Goal: Task Accomplishment & Management: Manage account settings

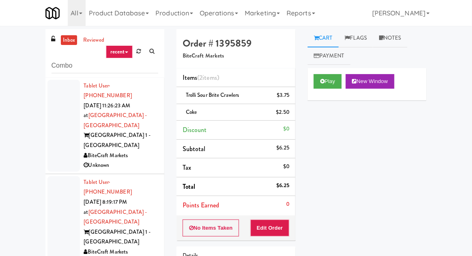
scroll to position [3907, 0]
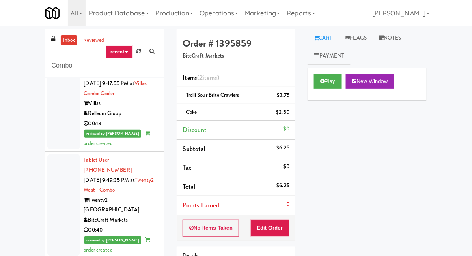
click at [58, 63] on input "Combo" at bounding box center [105, 65] width 107 height 15
click at [73, 44] on link "inbox" at bounding box center [69, 40] width 17 height 10
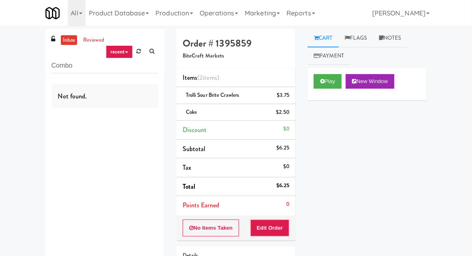
scroll to position [0, 0]
click at [23, 58] on div "inbox reviewed recent all unclear take inventory issue suspicious failed recent…" at bounding box center [236, 176] width 472 height 295
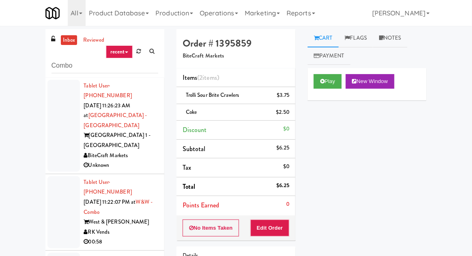
click at [51, 117] on div at bounding box center [63, 126] width 32 height 92
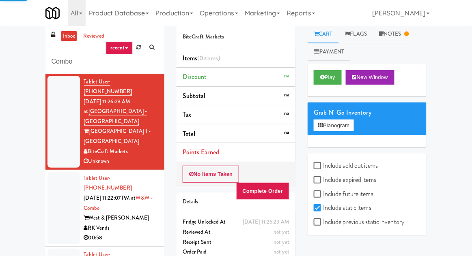
scroll to position [31, 0]
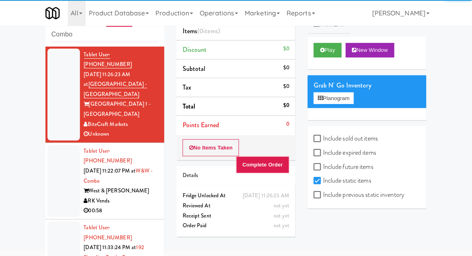
click at [54, 158] on div at bounding box center [63, 181] width 32 height 72
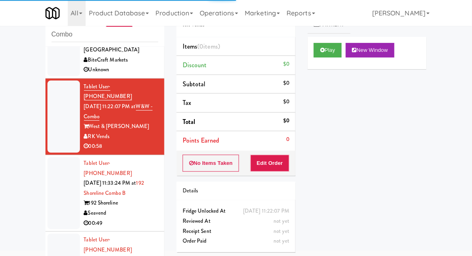
scroll to position [65, 0]
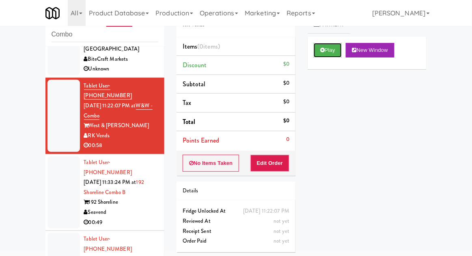
click at [320, 54] on button "Play" at bounding box center [328, 50] width 28 height 15
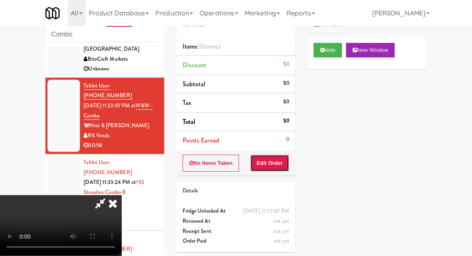
click at [274, 159] on button "Edit Order" at bounding box center [269, 163] width 39 height 17
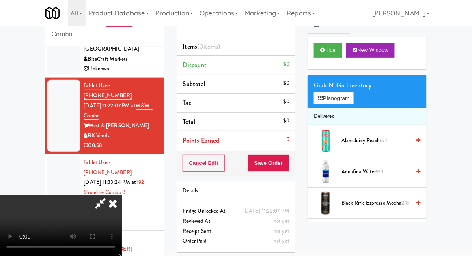
scroll to position [0, 0]
click at [353, 103] on button "Planogram" at bounding box center [334, 99] width 40 height 12
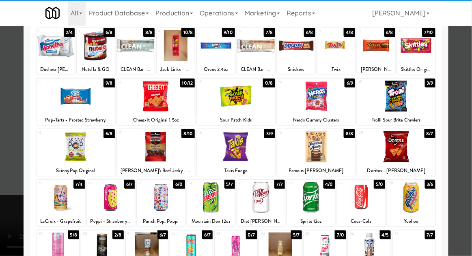
scroll to position [52, 0]
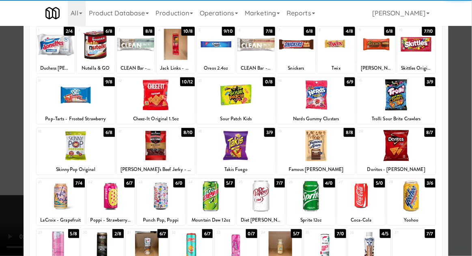
click at [105, 248] on div at bounding box center [102, 247] width 43 height 31
click at [470, 104] on div at bounding box center [236, 128] width 472 height 256
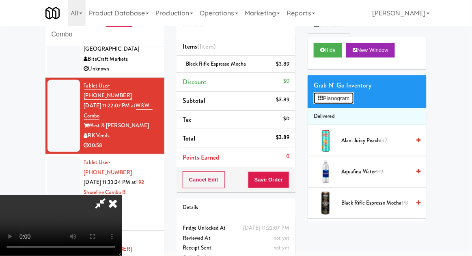
click at [346, 93] on button "Planogram" at bounding box center [334, 99] width 40 height 12
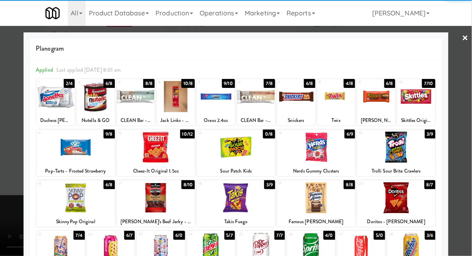
click at [305, 93] on div at bounding box center [296, 96] width 38 height 31
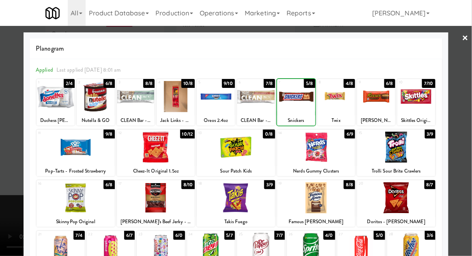
click at [471, 81] on div at bounding box center [236, 128] width 472 height 256
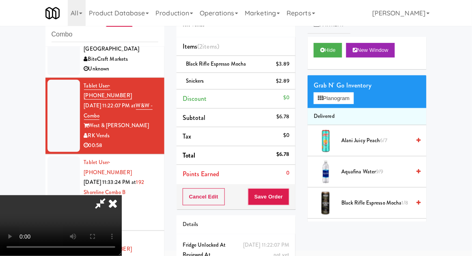
scroll to position [30, 0]
click at [289, 200] on button "Save Order" at bounding box center [268, 197] width 41 height 17
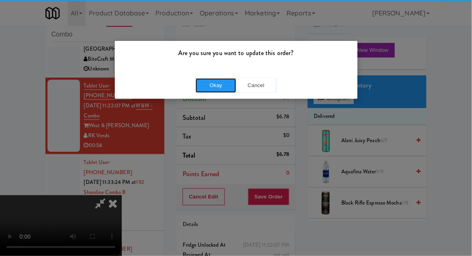
click at [218, 82] on button "Okay" at bounding box center [216, 85] width 41 height 15
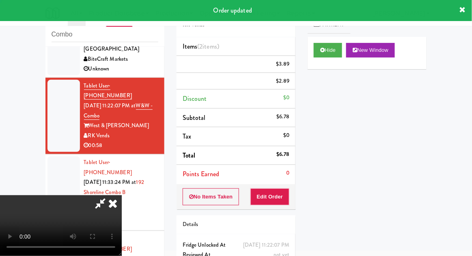
scroll to position [0, 0]
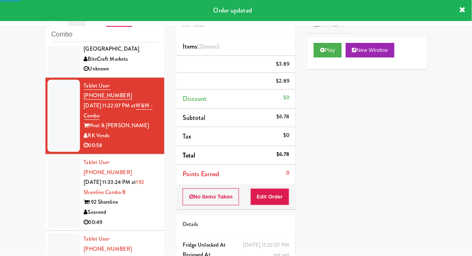
click at [53, 169] on div at bounding box center [63, 193] width 32 height 72
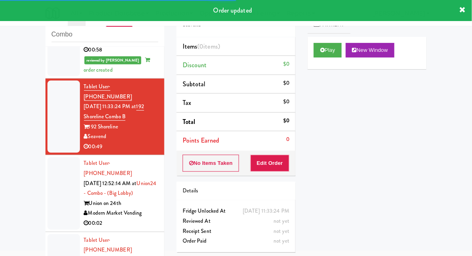
scroll to position [162, 0]
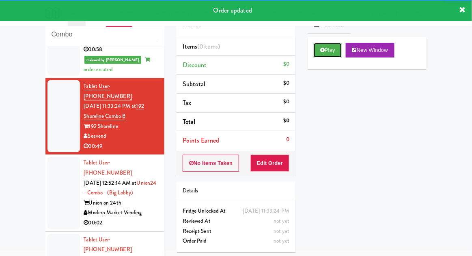
click at [323, 55] on button "Play" at bounding box center [328, 50] width 28 height 15
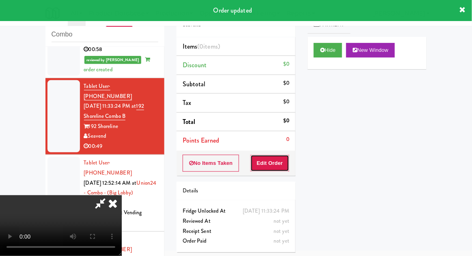
click at [276, 158] on button "Edit Order" at bounding box center [269, 163] width 39 height 17
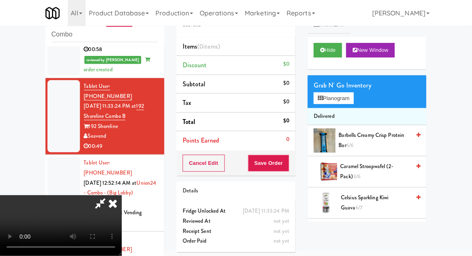
scroll to position [0, 0]
click at [348, 100] on button "Planogram" at bounding box center [334, 99] width 40 height 12
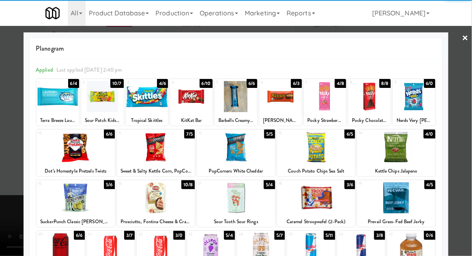
click at [144, 153] on div at bounding box center [156, 147] width 78 height 31
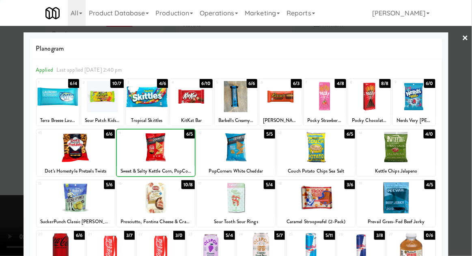
click at [471, 85] on div at bounding box center [236, 128] width 472 height 256
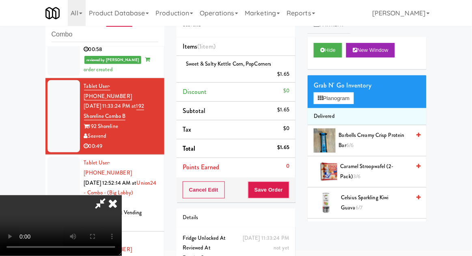
scroll to position [30, 0]
click at [353, 103] on button "Planogram" at bounding box center [334, 99] width 40 height 12
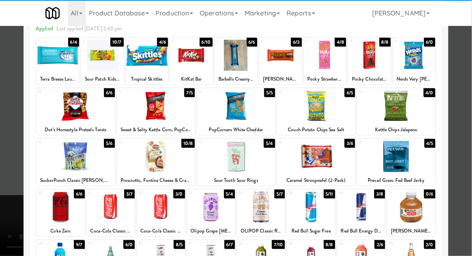
scroll to position [103, 0]
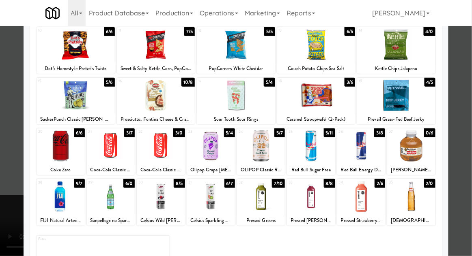
click at [311, 203] on div at bounding box center [311, 196] width 48 height 31
click at [468, 77] on div at bounding box center [236, 128] width 472 height 256
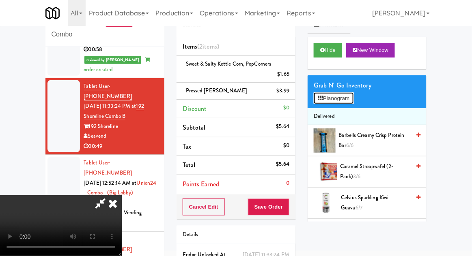
click at [353, 100] on button "Planogram" at bounding box center [334, 99] width 40 height 12
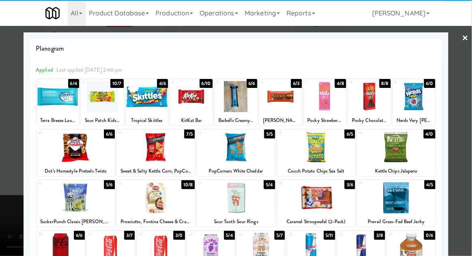
click at [314, 151] on div at bounding box center [316, 147] width 78 height 31
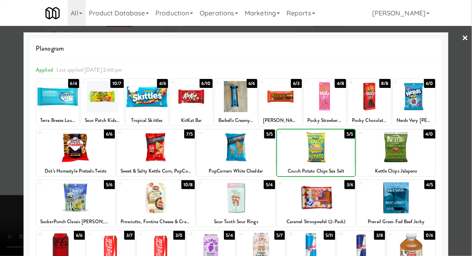
click at [470, 77] on div at bounding box center [236, 128] width 472 height 256
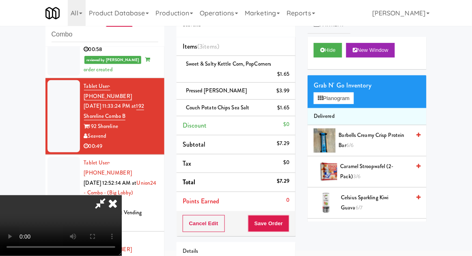
scroll to position [30, 0]
click at [288, 225] on button "Save Order" at bounding box center [268, 224] width 41 height 17
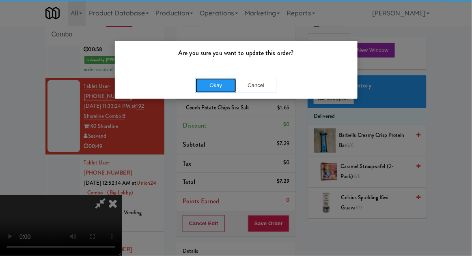
click at [209, 91] on button "Okay" at bounding box center [216, 85] width 41 height 15
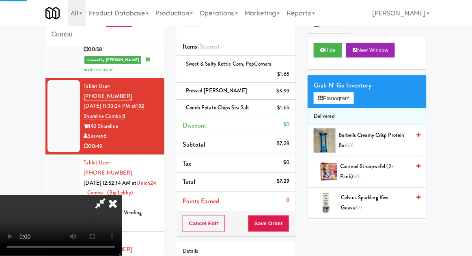
scroll to position [0, 0]
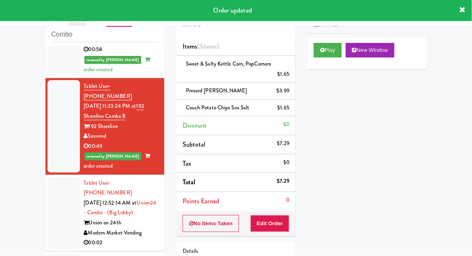
click at [49, 177] on div at bounding box center [63, 213] width 32 height 72
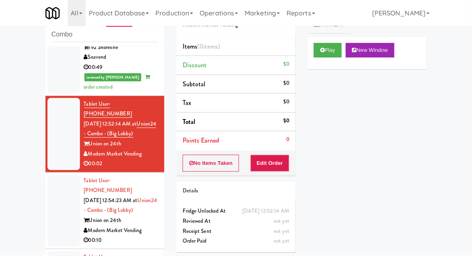
scroll to position [239, 0]
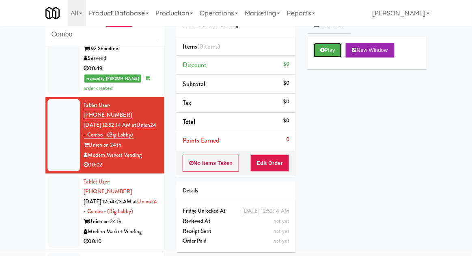
click at [326, 56] on button "Play" at bounding box center [328, 50] width 28 height 15
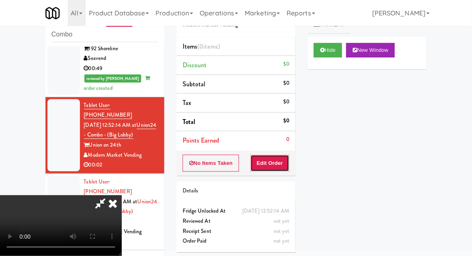
click at [283, 168] on button "Edit Order" at bounding box center [269, 163] width 39 height 17
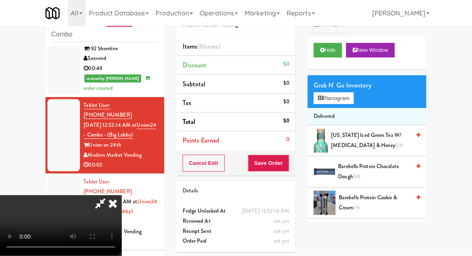
scroll to position [0, 0]
click at [365, 99] on div "Grab N' Go Inventory Planogram" at bounding box center [367, 91] width 119 height 33
click at [362, 99] on div "Grab N' Go Inventory Planogram" at bounding box center [367, 91] width 119 height 33
click at [353, 100] on button "Planogram" at bounding box center [334, 99] width 40 height 12
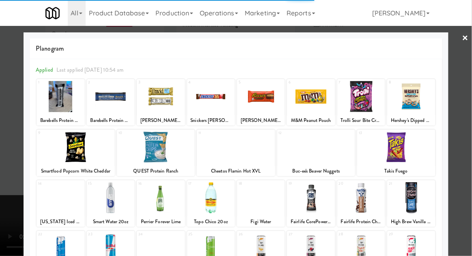
scroll to position [66, 0]
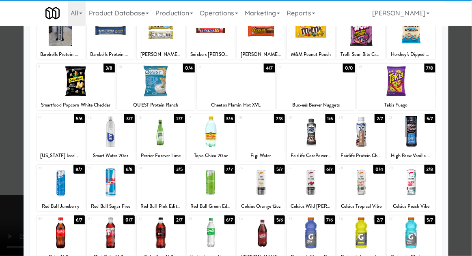
click at [157, 193] on div at bounding box center [161, 182] width 48 height 31
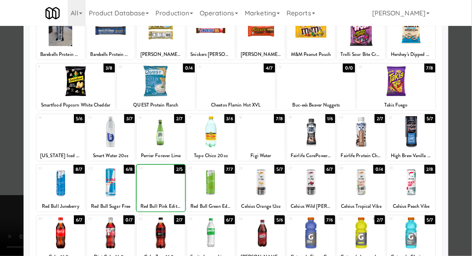
click at [468, 74] on div at bounding box center [236, 128] width 472 height 256
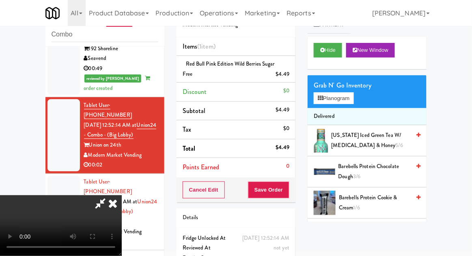
scroll to position [30, 0]
click at [285, 185] on button "Save Order" at bounding box center [268, 190] width 41 height 17
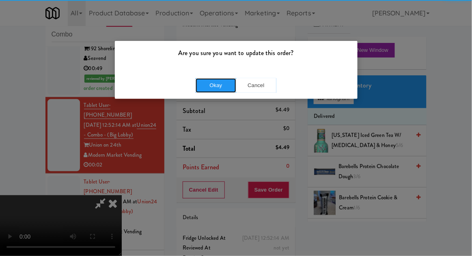
click at [215, 83] on button "Okay" at bounding box center [216, 85] width 41 height 15
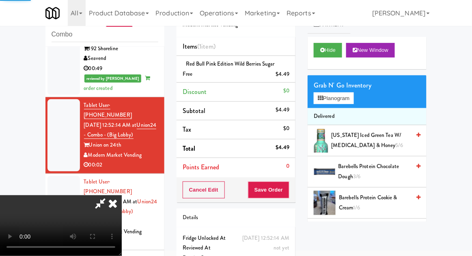
scroll to position [0, 0]
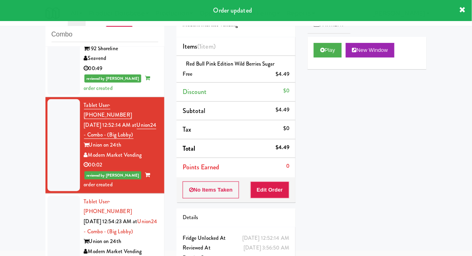
click at [55, 196] on div at bounding box center [63, 232] width 32 height 72
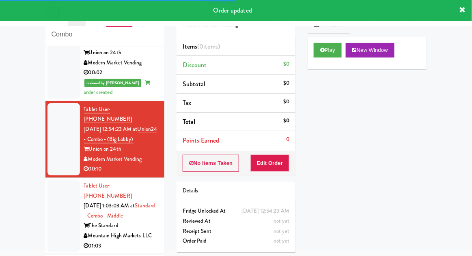
scroll to position [334, 0]
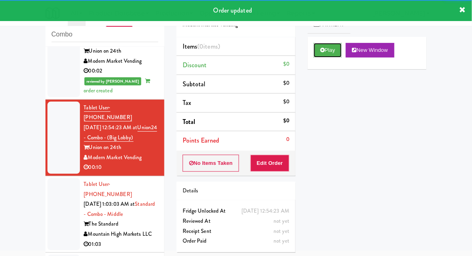
click at [321, 52] on icon at bounding box center [322, 49] width 4 height 5
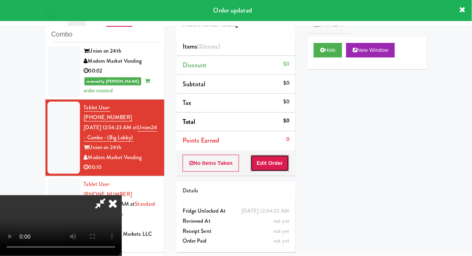
click at [283, 163] on button "Edit Order" at bounding box center [269, 163] width 39 height 17
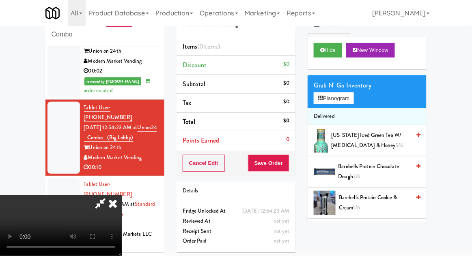
scroll to position [30, 0]
click at [348, 109] on li "Delivered" at bounding box center [367, 116] width 119 height 17
click at [348, 102] on button "Planogram" at bounding box center [334, 99] width 40 height 12
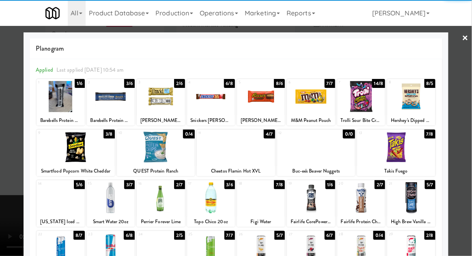
click at [407, 149] on div at bounding box center [396, 147] width 78 height 31
click at [468, 133] on div at bounding box center [236, 128] width 472 height 256
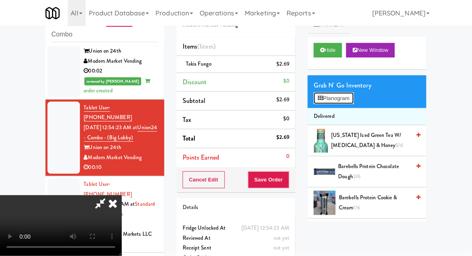
click at [346, 96] on button "Planogram" at bounding box center [334, 99] width 40 height 12
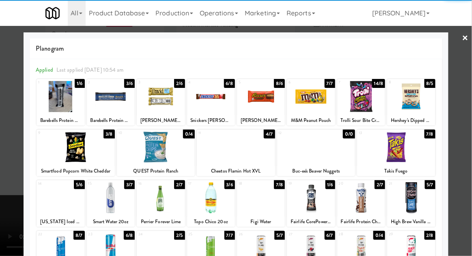
click at [358, 96] on div at bounding box center [361, 96] width 48 height 31
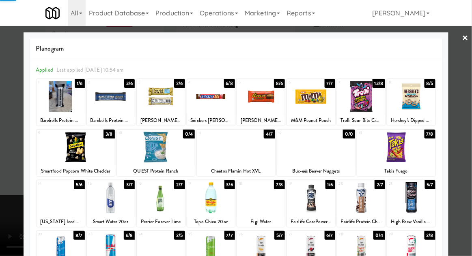
click at [469, 115] on div at bounding box center [236, 128] width 472 height 256
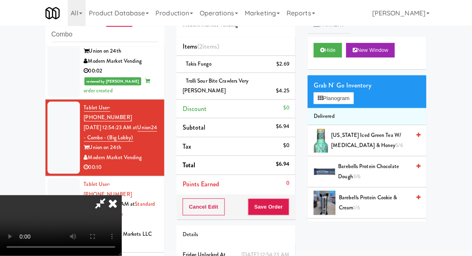
scroll to position [37, 0]
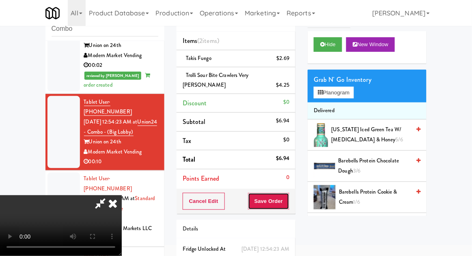
click at [287, 196] on button "Save Order" at bounding box center [268, 201] width 41 height 17
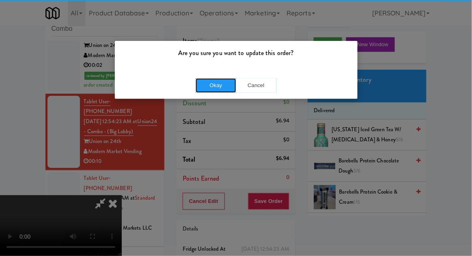
click at [202, 87] on button "Okay" at bounding box center [216, 85] width 41 height 15
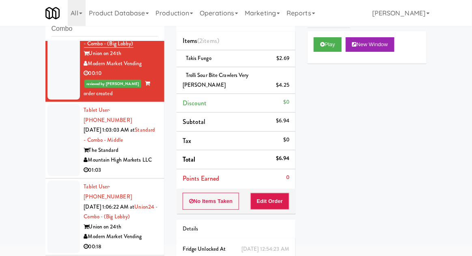
scroll to position [423, 0]
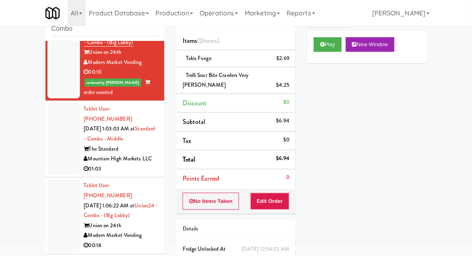
click at [55, 103] on div at bounding box center [63, 139] width 32 height 72
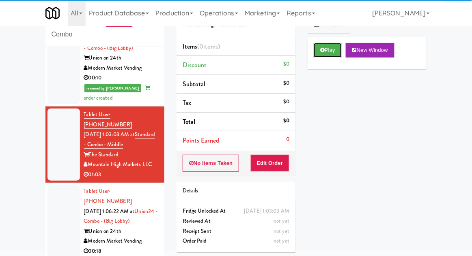
click at [322, 51] on icon at bounding box center [322, 49] width 4 height 5
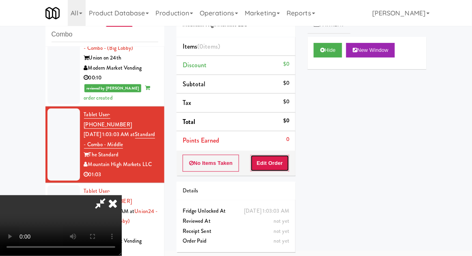
click at [274, 161] on button "Edit Order" at bounding box center [269, 163] width 39 height 17
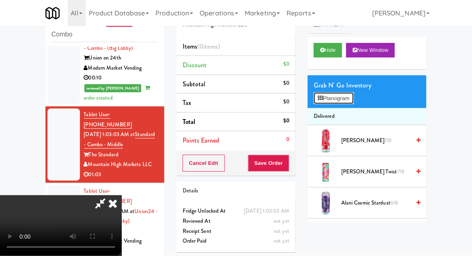
click at [338, 100] on button "Planogram" at bounding box center [334, 99] width 40 height 12
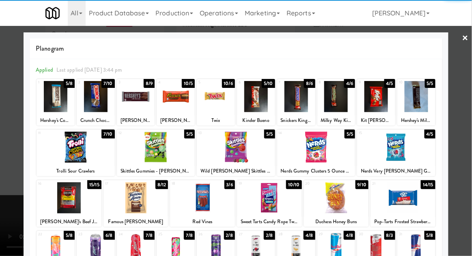
click at [218, 252] on div at bounding box center [216, 248] width 38 height 31
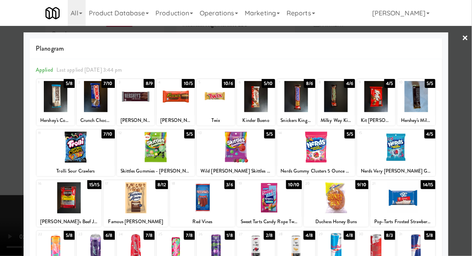
click at [469, 145] on div at bounding box center [236, 128] width 472 height 256
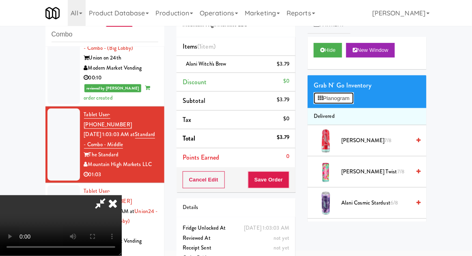
click at [348, 95] on button "Planogram" at bounding box center [334, 99] width 40 height 12
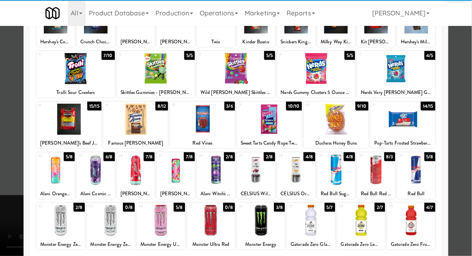
scroll to position [79, 0]
click at [359, 220] on div at bounding box center [361, 220] width 48 height 31
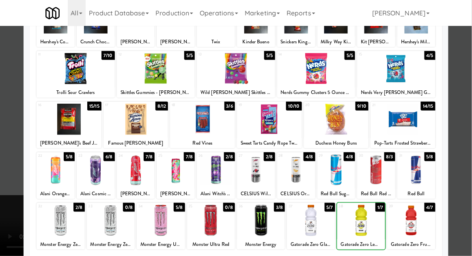
click at [468, 135] on div at bounding box center [236, 128] width 472 height 256
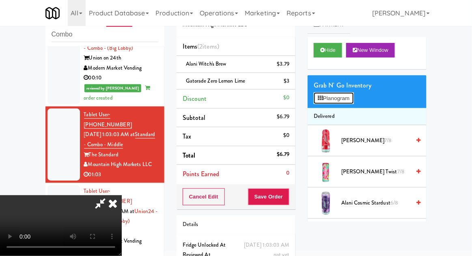
click at [353, 94] on button "Planogram" at bounding box center [334, 99] width 40 height 12
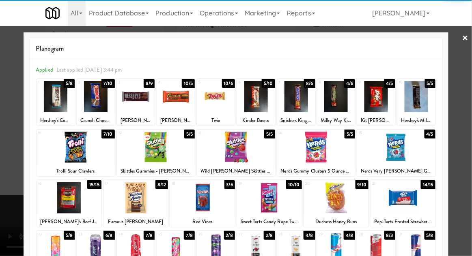
click at [68, 149] on div at bounding box center [76, 147] width 78 height 31
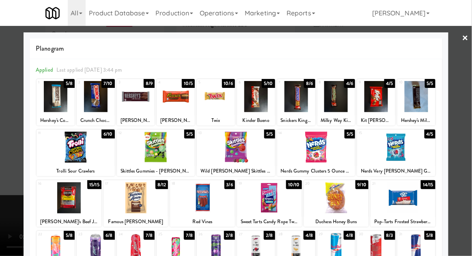
click at [469, 140] on div at bounding box center [236, 128] width 472 height 256
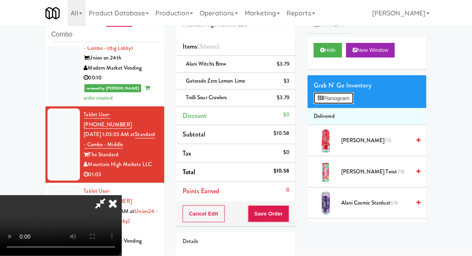
click at [352, 103] on button "Planogram" at bounding box center [334, 99] width 40 height 12
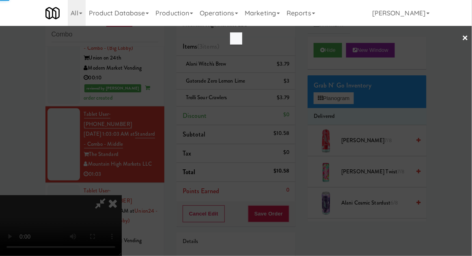
click at [353, 104] on div at bounding box center [236, 128] width 472 height 256
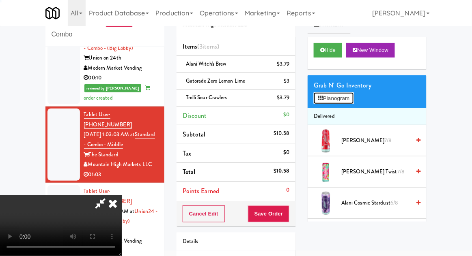
click at [352, 102] on button "Planogram" at bounding box center [334, 99] width 40 height 12
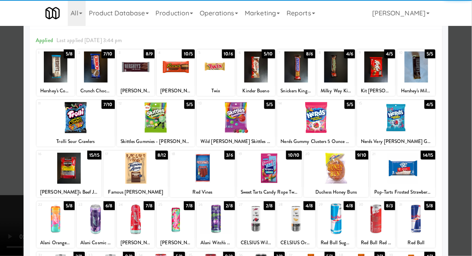
scroll to position [32, 0]
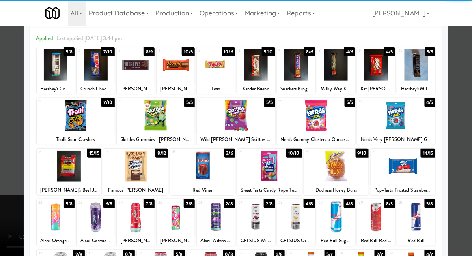
click at [414, 121] on div at bounding box center [396, 115] width 78 height 31
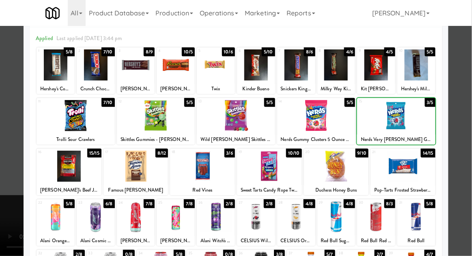
click at [464, 122] on div at bounding box center [236, 128] width 472 height 256
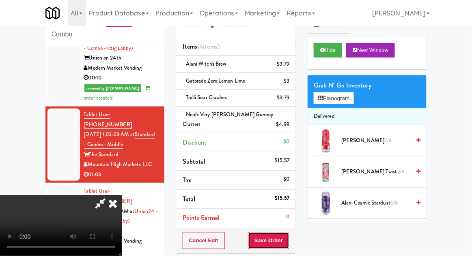
click at [287, 241] on button "Save Order" at bounding box center [268, 241] width 41 height 17
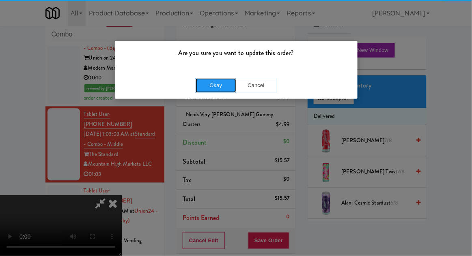
click at [208, 91] on button "Okay" at bounding box center [216, 85] width 41 height 15
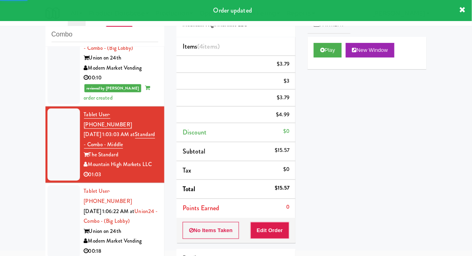
click at [51, 185] on div at bounding box center [63, 221] width 32 height 72
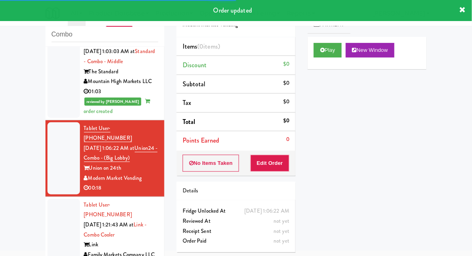
scroll to position [519, 0]
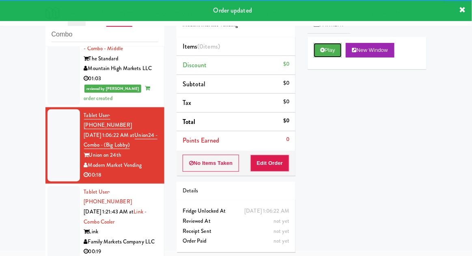
click at [324, 50] on icon at bounding box center [322, 49] width 4 height 5
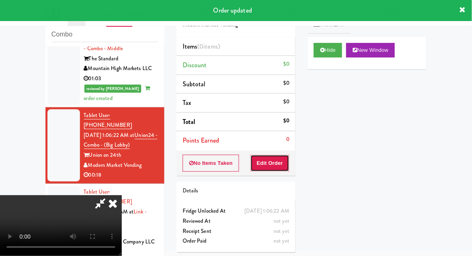
click at [277, 156] on button "Edit Order" at bounding box center [269, 163] width 39 height 17
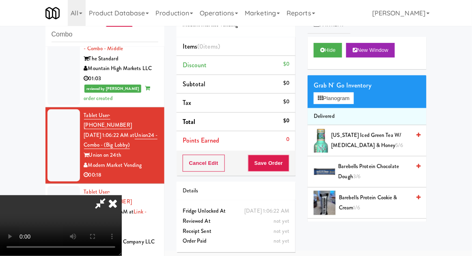
scroll to position [0, 0]
click at [353, 98] on button "Planogram" at bounding box center [334, 99] width 40 height 12
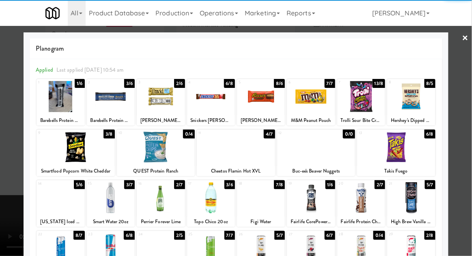
click at [314, 199] on div at bounding box center [311, 198] width 48 height 31
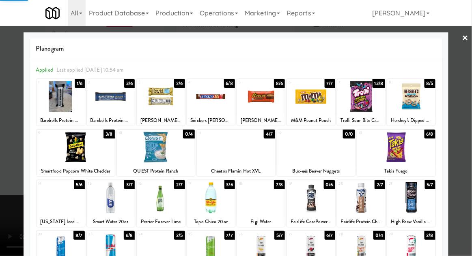
click at [468, 127] on div at bounding box center [236, 128] width 472 height 256
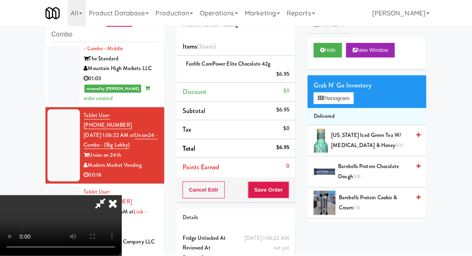
scroll to position [30, 0]
click at [286, 191] on button "Save Order" at bounding box center [268, 190] width 41 height 17
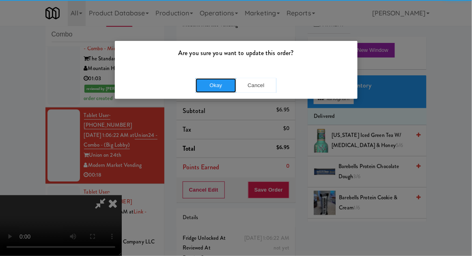
click at [218, 91] on button "Okay" at bounding box center [216, 85] width 41 height 15
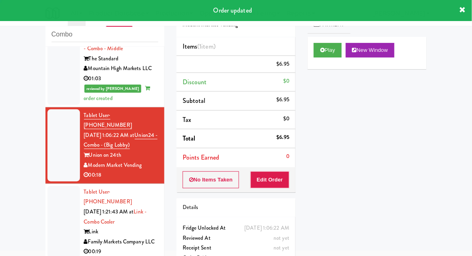
scroll to position [0, 0]
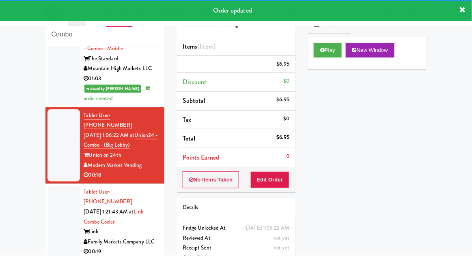
click at [60, 186] on div at bounding box center [63, 222] width 32 height 72
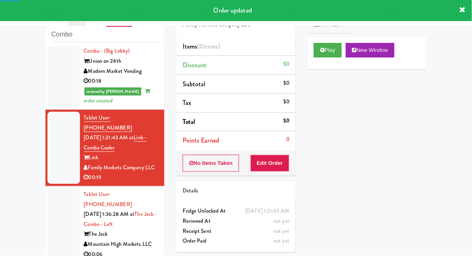
scroll to position [614, 0]
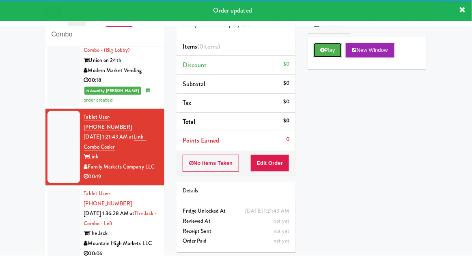
click at [316, 57] on button "Play" at bounding box center [328, 50] width 28 height 15
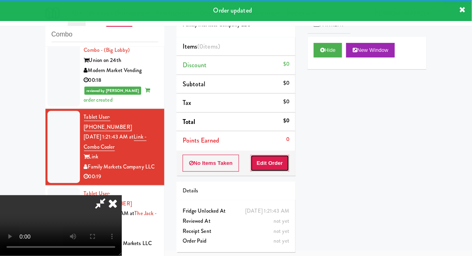
click at [269, 165] on button "Edit Order" at bounding box center [269, 163] width 39 height 17
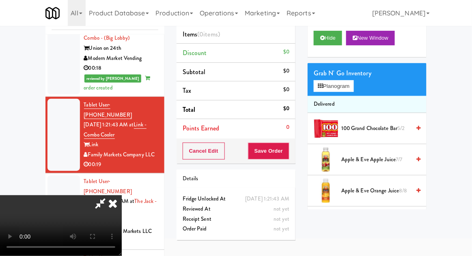
scroll to position [62, 0]
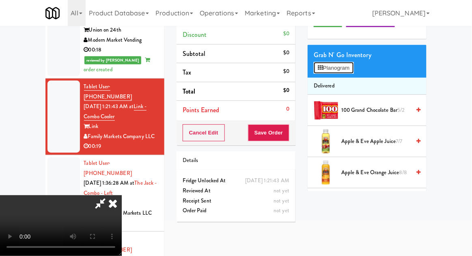
click at [353, 71] on button "Planogram" at bounding box center [334, 68] width 40 height 12
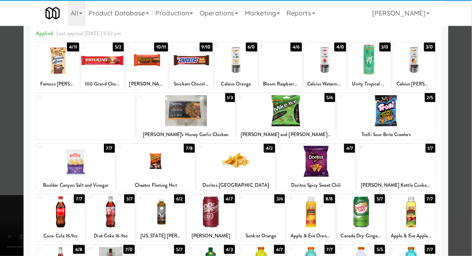
scroll to position [31, 0]
click at [359, 211] on div at bounding box center [361, 212] width 48 height 31
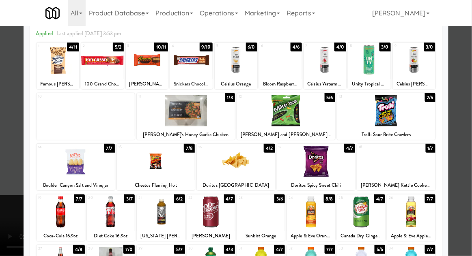
click at [468, 129] on div at bounding box center [236, 128] width 472 height 256
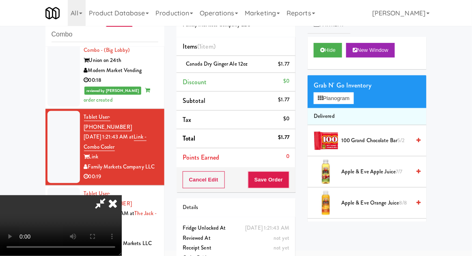
click at [350, 115] on li "Delivered" at bounding box center [367, 116] width 119 height 17
click at [353, 103] on button "Planogram" at bounding box center [334, 99] width 40 height 12
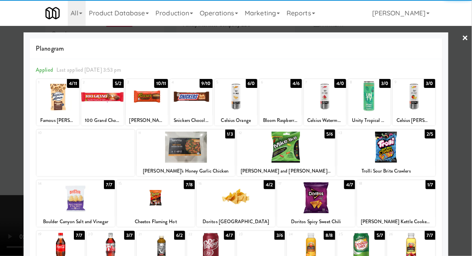
scroll to position [66, 0]
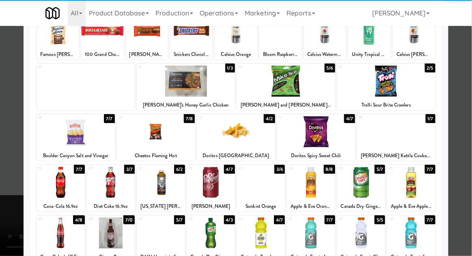
click at [466, 127] on div at bounding box center [236, 128] width 472 height 256
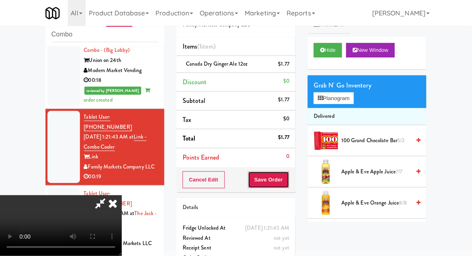
click at [284, 185] on button "Save Order" at bounding box center [268, 180] width 41 height 17
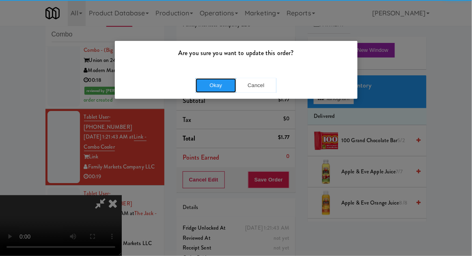
click at [218, 89] on button "Okay" at bounding box center [216, 85] width 41 height 15
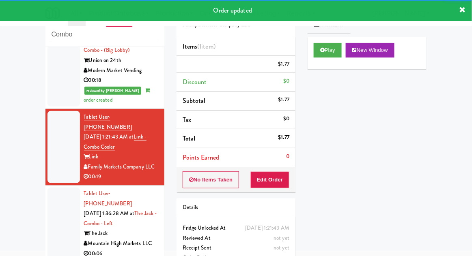
click at [57, 188] on div at bounding box center [63, 224] width 32 height 72
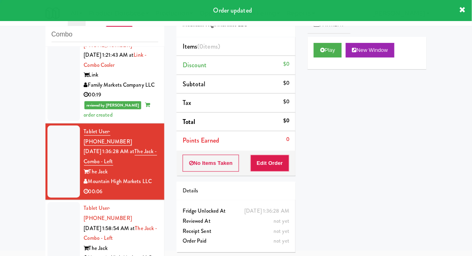
scroll to position [700, 0]
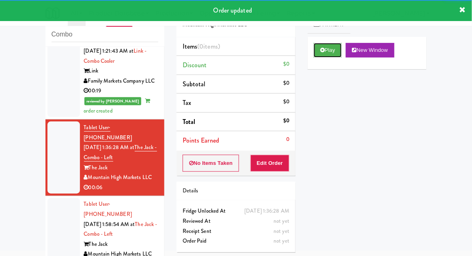
click at [327, 46] on button "Play" at bounding box center [328, 50] width 28 height 15
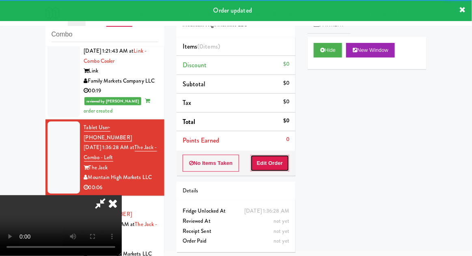
click at [271, 161] on button "Edit Order" at bounding box center [269, 163] width 39 height 17
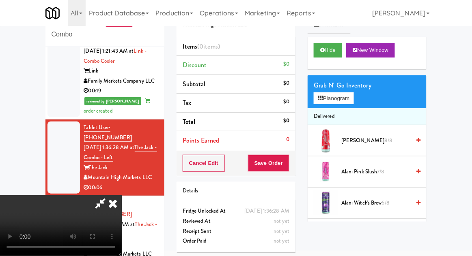
scroll to position [30, 0]
click at [349, 95] on button "Planogram" at bounding box center [334, 99] width 40 height 12
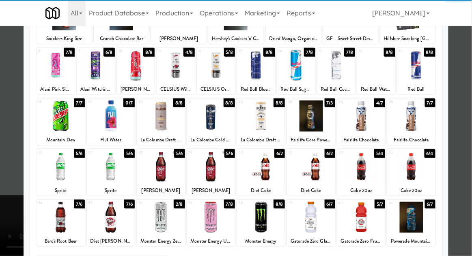
scroll to position [85, 0]
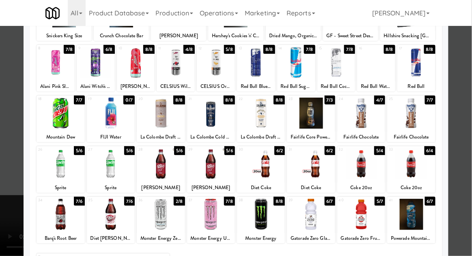
click at [105, 223] on div at bounding box center [111, 214] width 48 height 31
click at [468, 116] on div at bounding box center [236, 128] width 472 height 256
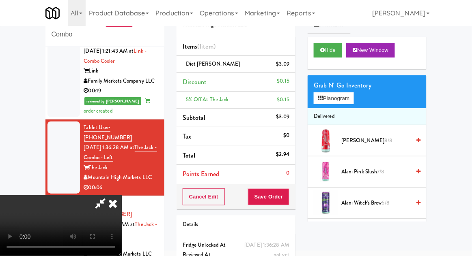
scroll to position [37, 0]
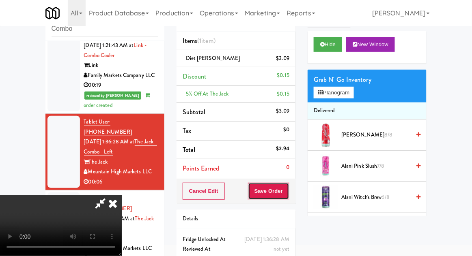
click at [289, 190] on button "Save Order" at bounding box center [268, 191] width 41 height 17
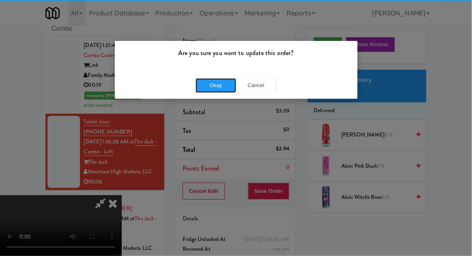
click at [222, 85] on button "Okay" at bounding box center [216, 85] width 41 height 15
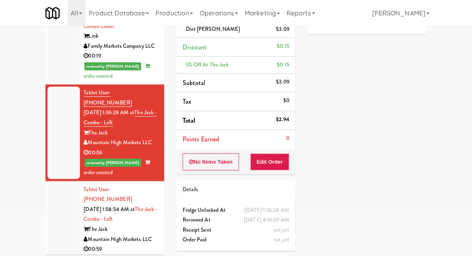
scroll to position [69, 0]
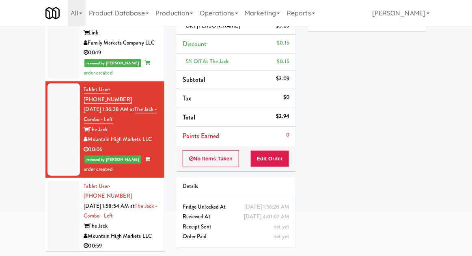
click at [58, 181] on div at bounding box center [63, 217] width 32 height 72
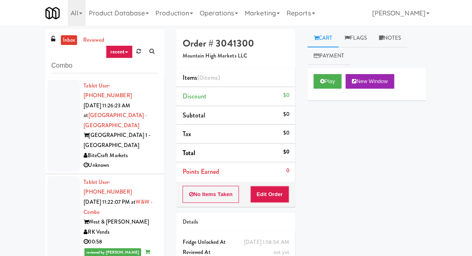
click at [67, 42] on link "inbox" at bounding box center [69, 40] width 17 height 10
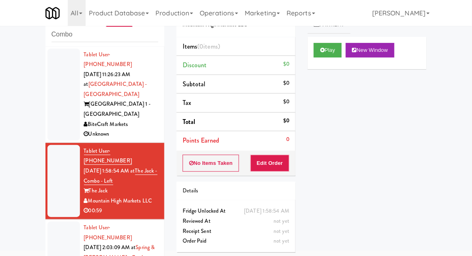
click at [57, 101] on div at bounding box center [63, 95] width 32 height 92
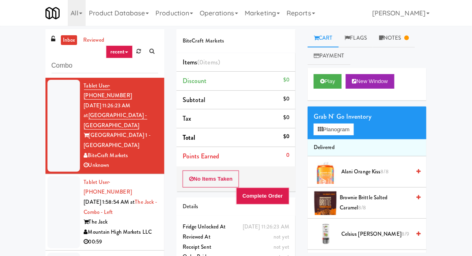
scroll to position [31, 0]
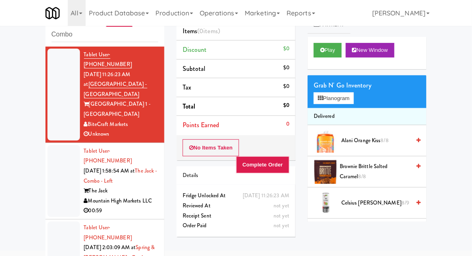
click at [51, 159] on div at bounding box center [63, 181] width 32 height 72
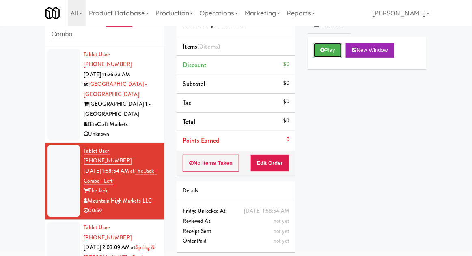
click at [321, 55] on button "Play" at bounding box center [328, 50] width 28 height 15
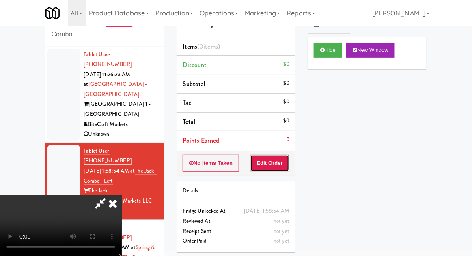
click at [274, 169] on button "Edit Order" at bounding box center [269, 163] width 39 height 17
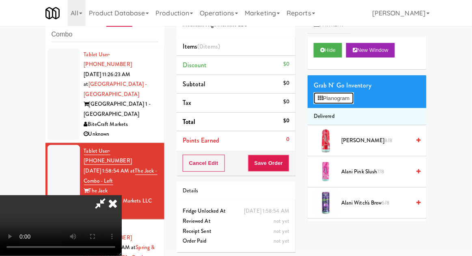
click at [348, 103] on button "Planogram" at bounding box center [334, 99] width 40 height 12
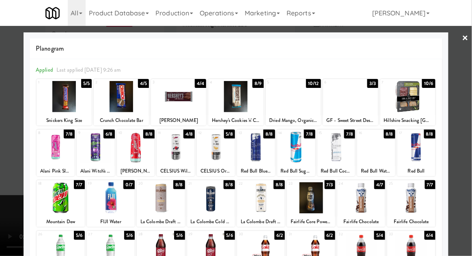
click at [179, 145] on div at bounding box center [176, 147] width 38 height 31
click at [470, 132] on div at bounding box center [236, 128] width 472 height 256
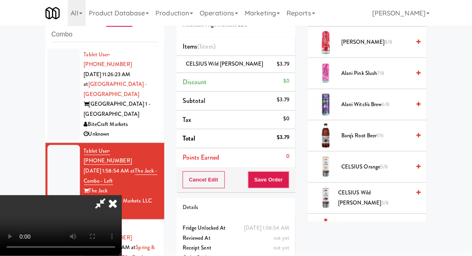
scroll to position [97, 0]
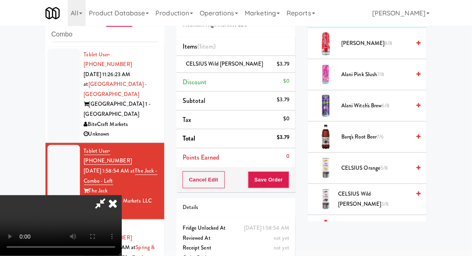
click at [386, 198] on span "CELSIUS Wild [PERSON_NAME] 3/8" at bounding box center [374, 200] width 72 height 20
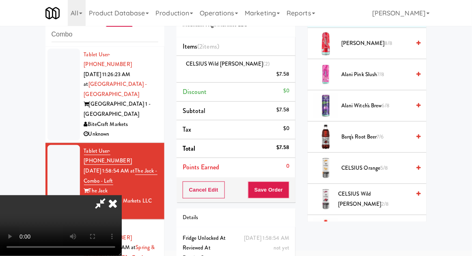
click at [379, 198] on span "CELSIUS Wild [PERSON_NAME] 2/8" at bounding box center [374, 200] width 72 height 20
click at [381, 198] on span "CELSIUS Wild [PERSON_NAME] 1/8" at bounding box center [374, 200] width 72 height 20
click at [289, 64] on li "CELSIUS Wild [PERSON_NAME] (4) $15.16" at bounding box center [236, 69] width 119 height 27
click at [289, 75] on icon at bounding box center [290, 77] width 4 height 5
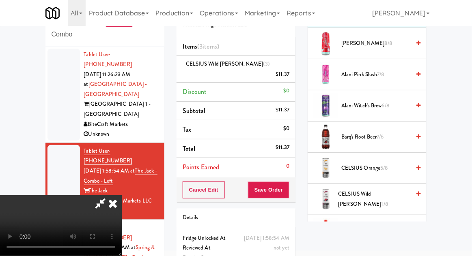
click at [110, 196] on icon at bounding box center [100, 204] width 19 height 16
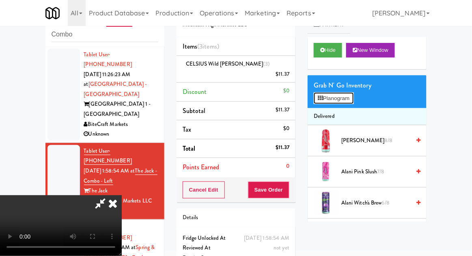
click at [346, 97] on button "Planogram" at bounding box center [334, 99] width 40 height 12
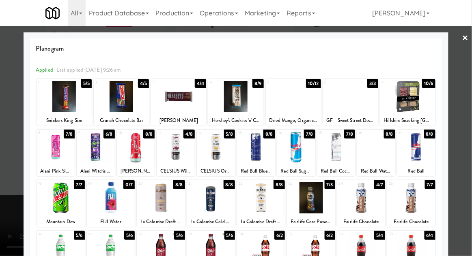
click at [230, 147] on div at bounding box center [216, 147] width 38 height 31
click at [471, 123] on div at bounding box center [236, 128] width 472 height 256
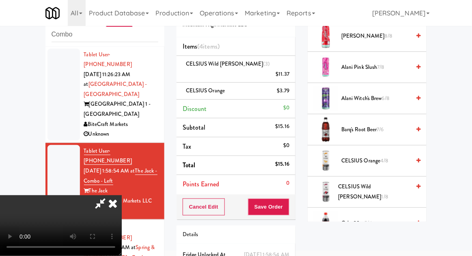
scroll to position [119, 0]
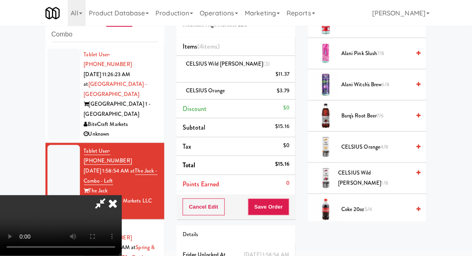
click at [382, 145] on span "4/8" at bounding box center [385, 147] width 8 height 8
click at [380, 149] on span "CELSIUS Orange 3/8" at bounding box center [375, 147] width 69 height 10
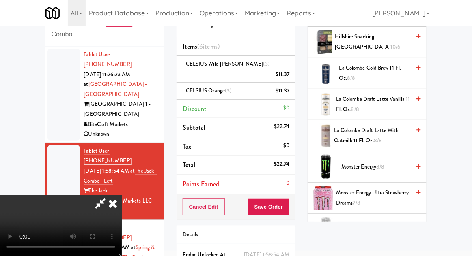
scroll to position [821, 0]
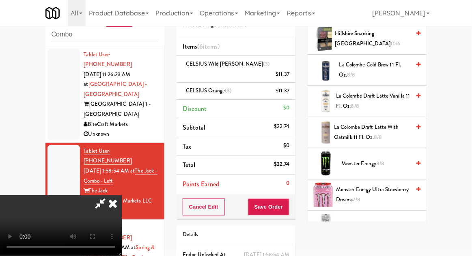
click at [371, 190] on span "Monster Energy Ultra Strawberry Dreams 7/8" at bounding box center [373, 195] width 74 height 20
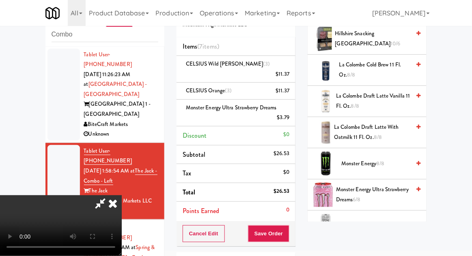
click at [375, 192] on span "Monster Energy Ultra Strawberry Dreams 6/8" at bounding box center [373, 195] width 74 height 20
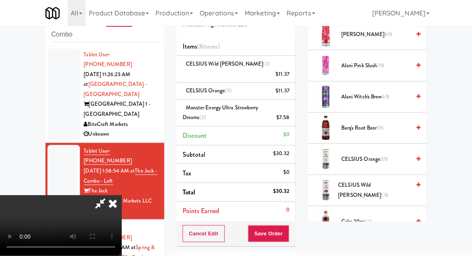
scroll to position [99, 0]
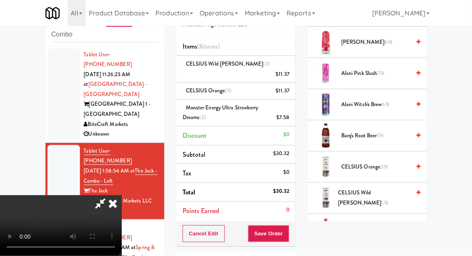
click at [380, 168] on span "CELSIUS Orange 2/8" at bounding box center [375, 167] width 69 height 10
click at [379, 169] on span "CELSIUS Orange 1/8" at bounding box center [375, 167] width 69 height 10
click at [377, 200] on span "CELSIUS Wild [PERSON_NAME] 1/8" at bounding box center [374, 198] width 72 height 20
click at [289, 226] on button "Save Order" at bounding box center [268, 234] width 41 height 17
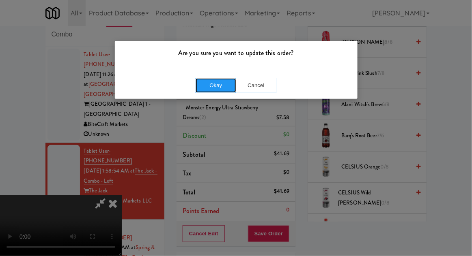
click at [205, 90] on button "Okay" at bounding box center [216, 85] width 41 height 15
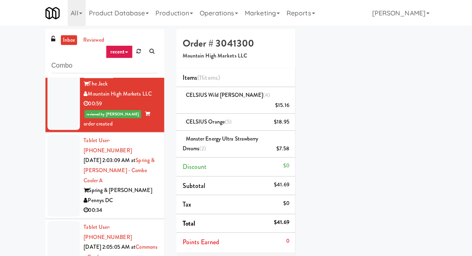
scroll to position [139, 0]
click at [58, 145] on div at bounding box center [63, 175] width 32 height 82
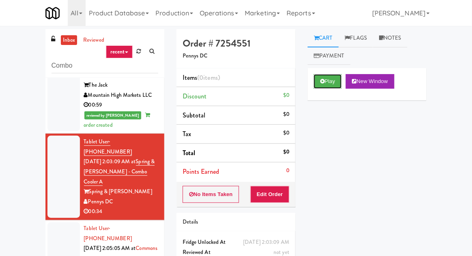
click at [322, 82] on icon at bounding box center [322, 81] width 4 height 5
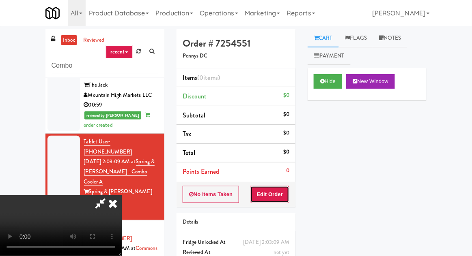
click at [273, 192] on button "Edit Order" at bounding box center [269, 194] width 39 height 17
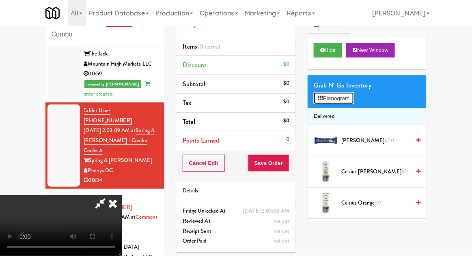
click at [353, 101] on button "Planogram" at bounding box center [334, 99] width 40 height 12
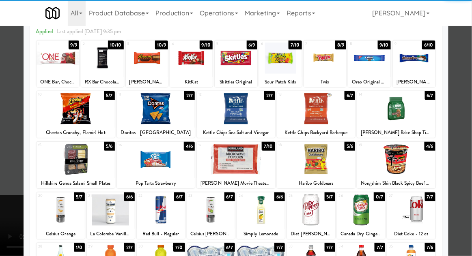
scroll to position [39, 0]
click at [139, 163] on div at bounding box center [156, 159] width 78 height 31
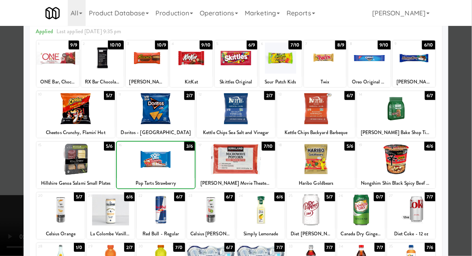
click at [468, 121] on div at bounding box center [236, 128] width 472 height 256
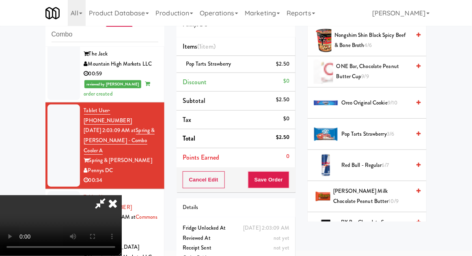
scroll to position [655, 0]
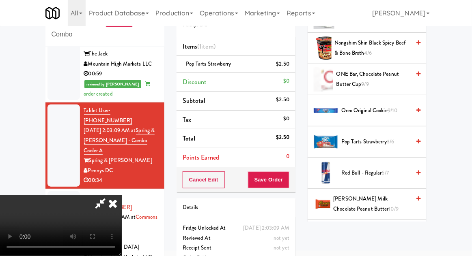
click at [388, 106] on span "Oreo Original Cookie 9/10" at bounding box center [375, 111] width 69 height 10
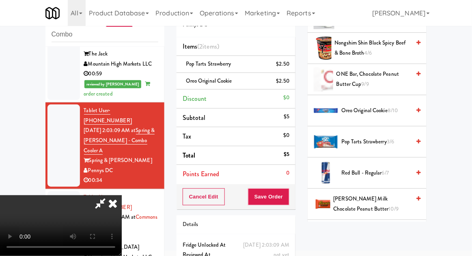
scroll to position [30, 0]
click at [289, 203] on button "Save Order" at bounding box center [268, 197] width 41 height 17
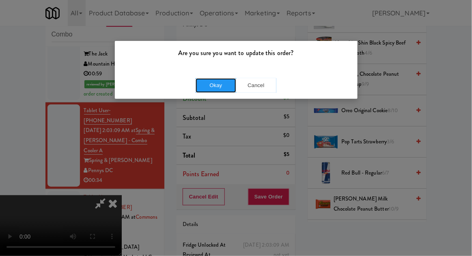
click at [208, 83] on button "Okay" at bounding box center [216, 85] width 41 height 15
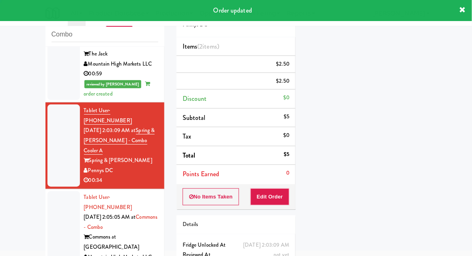
scroll to position [0, 0]
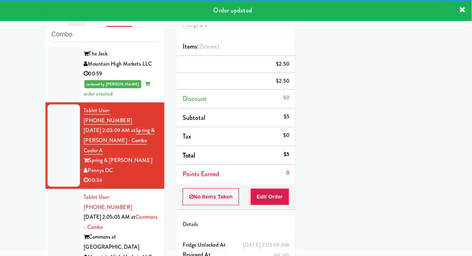
click at [61, 192] on div at bounding box center [63, 233] width 32 height 82
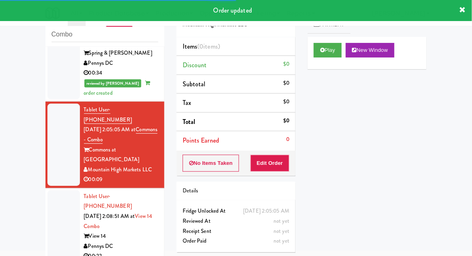
scroll to position [245, 0]
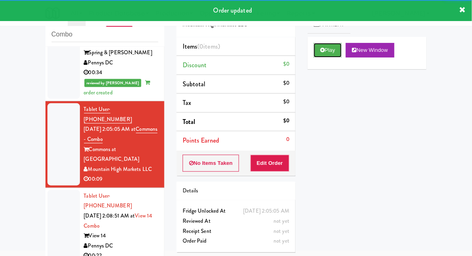
click at [339, 51] on button "Play" at bounding box center [328, 50] width 28 height 15
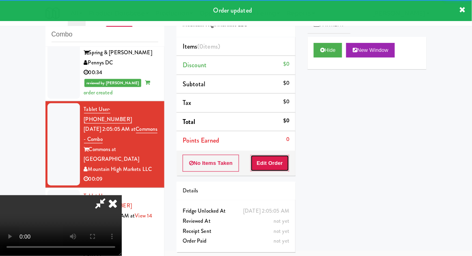
click at [285, 164] on button "Edit Order" at bounding box center [269, 163] width 39 height 17
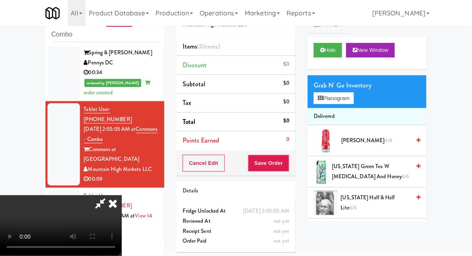
scroll to position [30, 0]
click at [346, 97] on button "Planogram" at bounding box center [334, 99] width 40 height 12
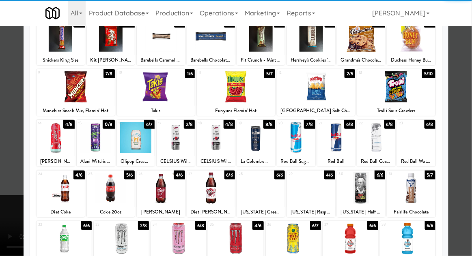
scroll to position [62, 0]
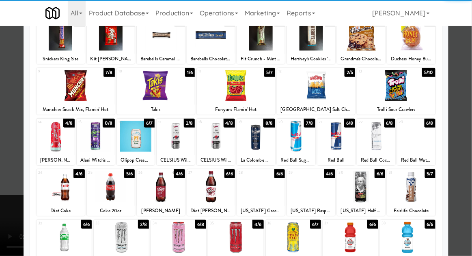
click at [235, 236] on div at bounding box center [235, 237] width 55 height 31
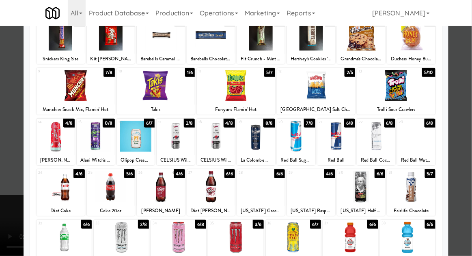
click at [470, 113] on div at bounding box center [236, 128] width 472 height 256
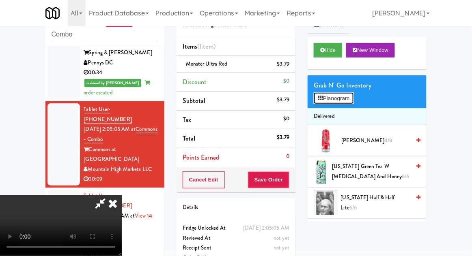
click at [351, 103] on button "Planogram" at bounding box center [334, 99] width 40 height 12
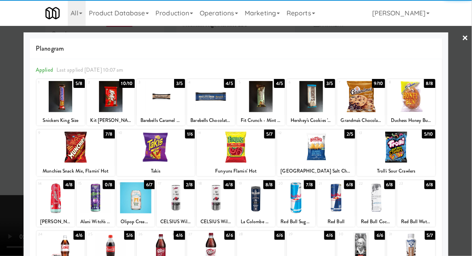
click at [419, 100] on div at bounding box center [411, 96] width 48 height 31
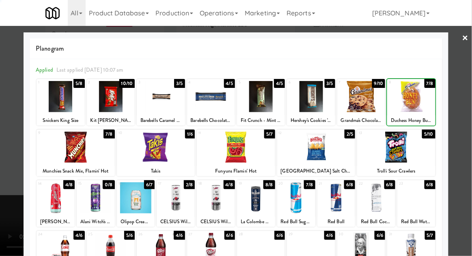
click at [465, 94] on div at bounding box center [236, 128] width 472 height 256
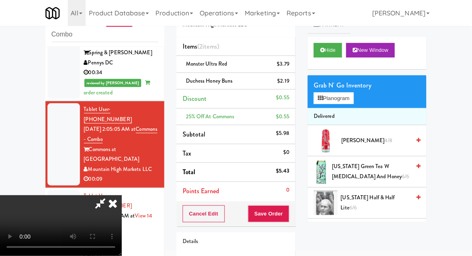
scroll to position [30, 0]
click at [288, 216] on button "Save Order" at bounding box center [268, 214] width 41 height 17
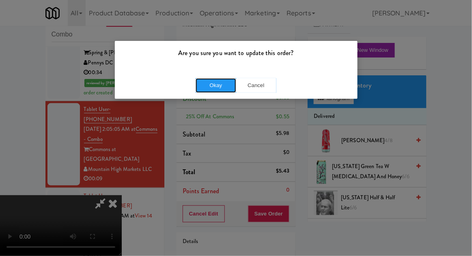
click at [198, 83] on button "Okay" at bounding box center [216, 85] width 41 height 15
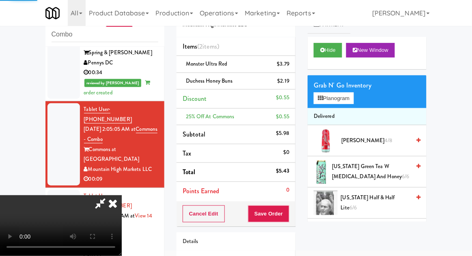
scroll to position [0, 0]
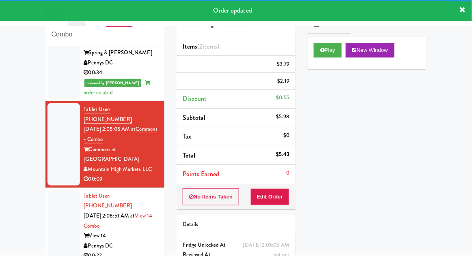
click at [51, 190] on div at bounding box center [63, 226] width 32 height 72
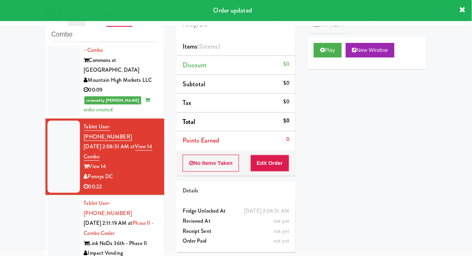
scroll to position [337, 0]
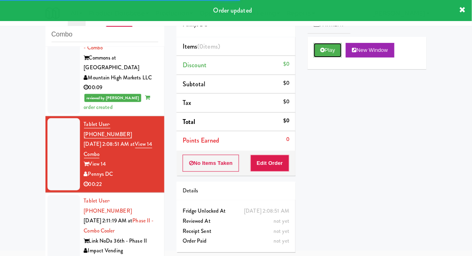
click at [333, 48] on button "Play" at bounding box center [328, 50] width 28 height 15
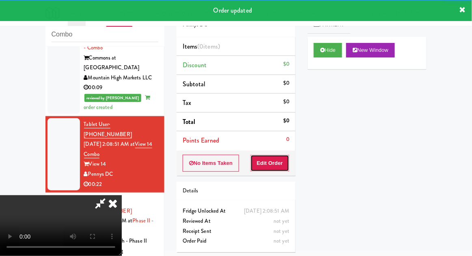
click at [280, 167] on button "Edit Order" at bounding box center [269, 163] width 39 height 17
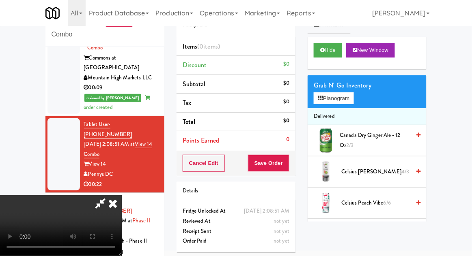
scroll to position [0, 0]
click at [341, 102] on button "Planogram" at bounding box center [334, 99] width 40 height 12
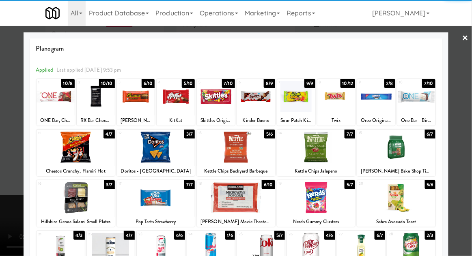
click at [432, 106] on div at bounding box center [416, 96] width 38 height 31
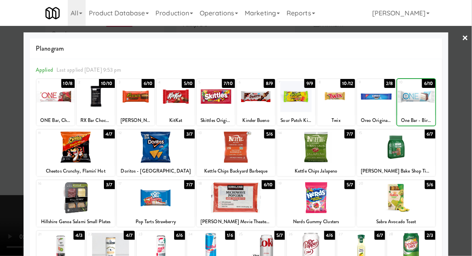
click at [460, 110] on div at bounding box center [236, 128] width 472 height 256
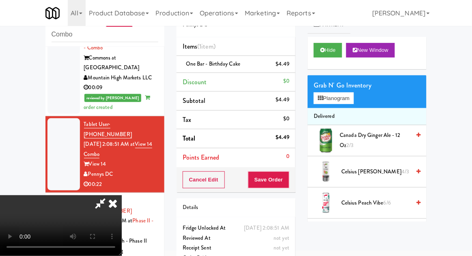
scroll to position [30, 0]
click at [343, 100] on button "Planogram" at bounding box center [334, 99] width 40 height 12
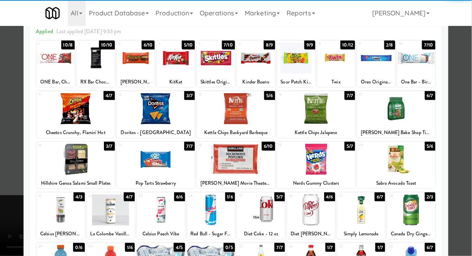
scroll to position [45, 0]
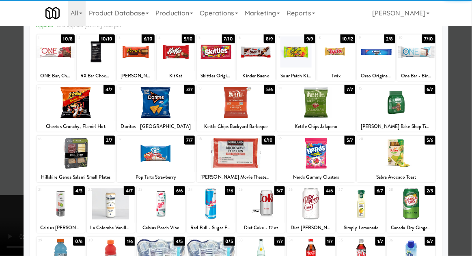
click at [60, 205] on div at bounding box center [61, 204] width 48 height 31
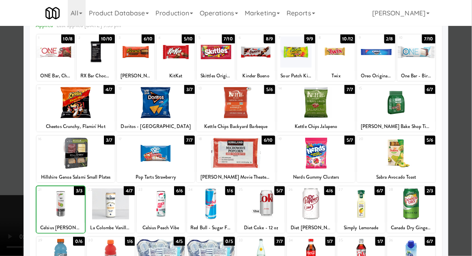
click at [58, 203] on div at bounding box center [61, 204] width 48 height 31
click at [471, 127] on div at bounding box center [236, 128] width 472 height 256
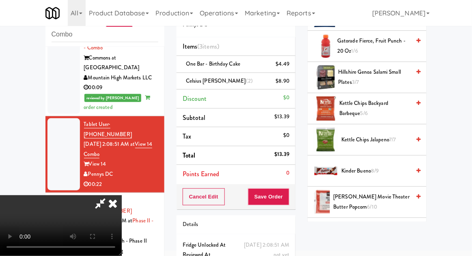
scroll to position [376, 0]
click at [390, 137] on span "7/7" at bounding box center [392, 140] width 6 height 8
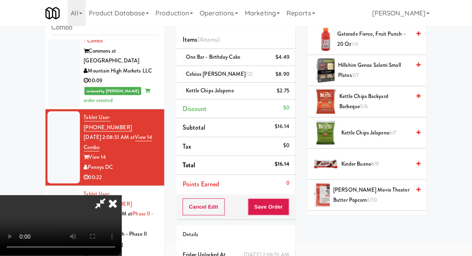
scroll to position [54, 0]
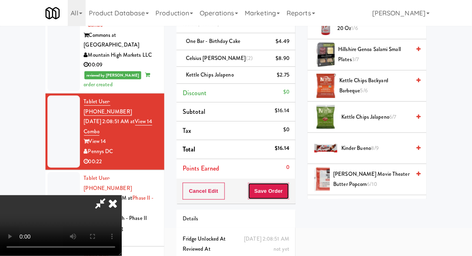
click at [287, 197] on button "Save Order" at bounding box center [268, 191] width 41 height 17
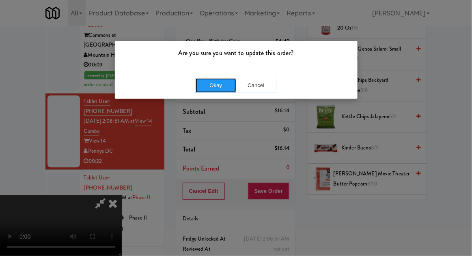
click at [213, 91] on button "Okay" at bounding box center [216, 85] width 41 height 15
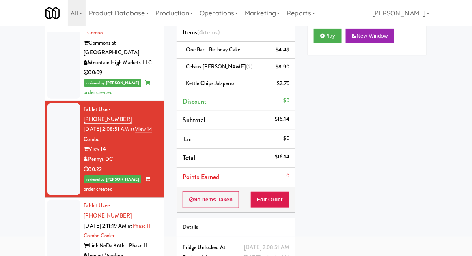
scroll to position [0, 0]
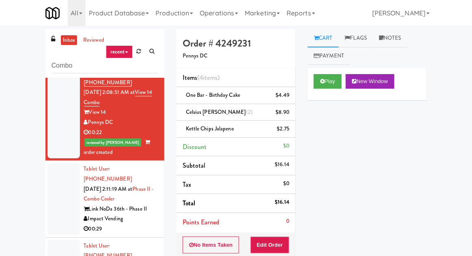
click at [61, 163] on div at bounding box center [63, 199] width 32 height 72
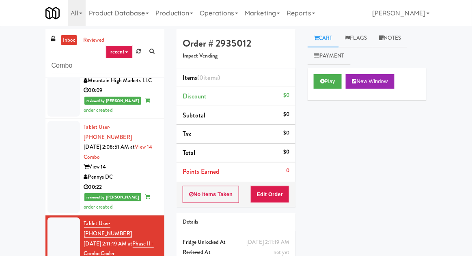
scroll to position [360, 0]
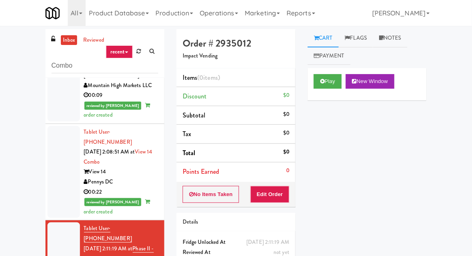
click at [57, 126] on div at bounding box center [63, 172] width 32 height 92
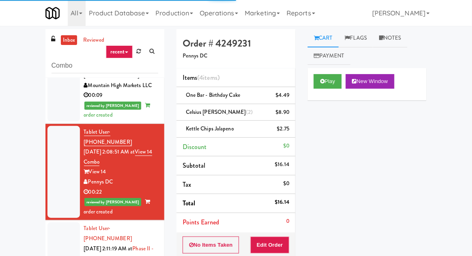
click at [59, 223] on div at bounding box center [63, 259] width 32 height 72
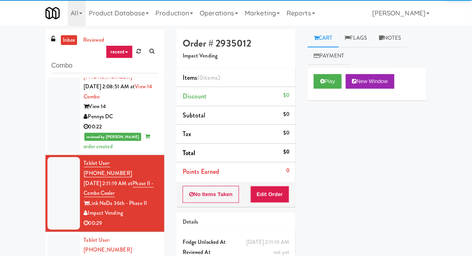
scroll to position [31, 0]
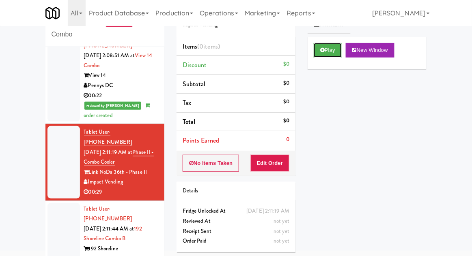
click at [333, 54] on button "Play" at bounding box center [328, 50] width 28 height 15
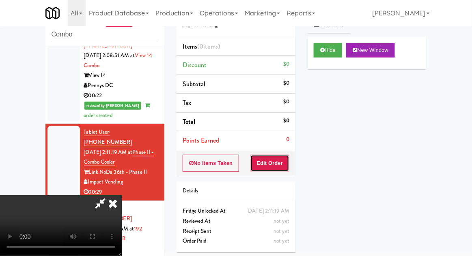
click at [278, 156] on button "Edit Order" at bounding box center [269, 163] width 39 height 17
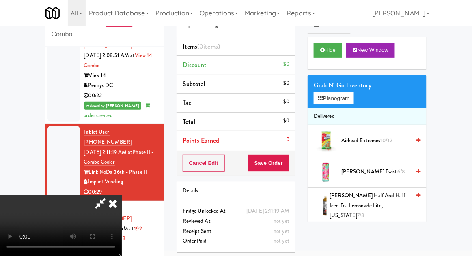
scroll to position [30, 0]
click at [353, 98] on button "Planogram" at bounding box center [334, 99] width 40 height 12
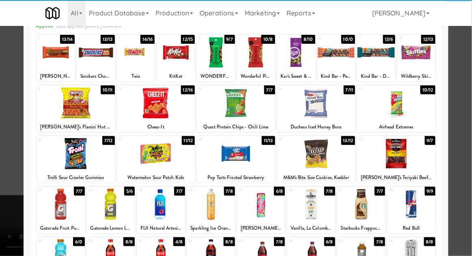
scroll to position [103, 0]
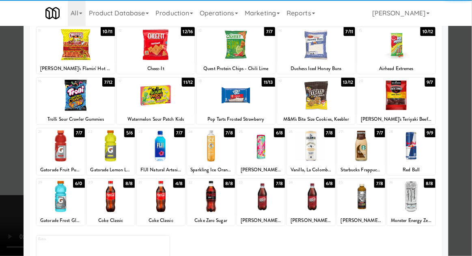
click at [110, 200] on div at bounding box center [111, 196] width 48 height 31
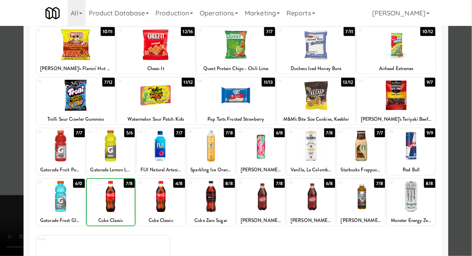
click at [468, 126] on div at bounding box center [236, 128] width 472 height 256
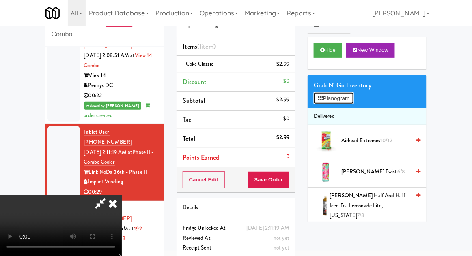
click at [348, 100] on button "Planogram" at bounding box center [334, 99] width 40 height 12
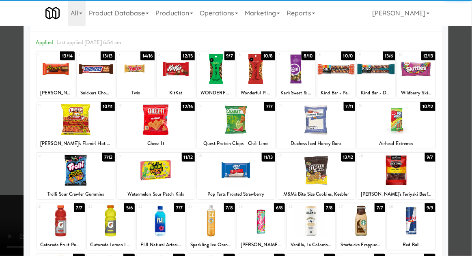
scroll to position [37, 0]
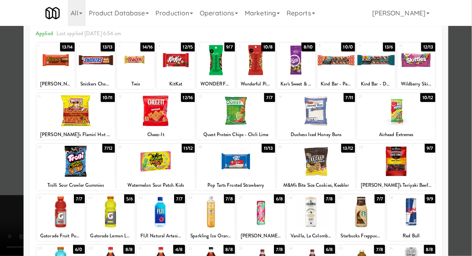
click at [120, 215] on div at bounding box center [111, 212] width 48 height 31
click at [471, 131] on div at bounding box center [236, 128] width 472 height 256
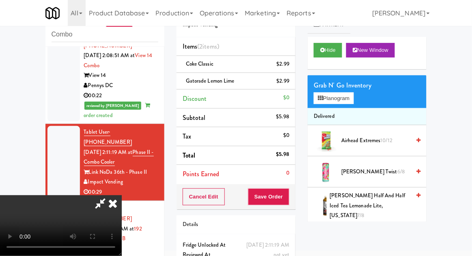
scroll to position [30, 0]
click at [289, 202] on button "Save Order" at bounding box center [268, 197] width 41 height 17
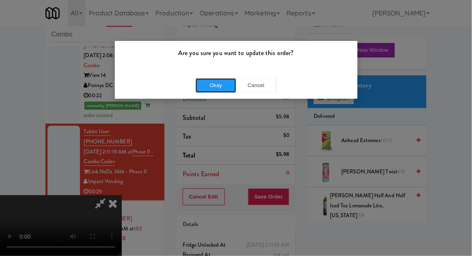
click at [196, 84] on button "Okay" at bounding box center [216, 85] width 41 height 15
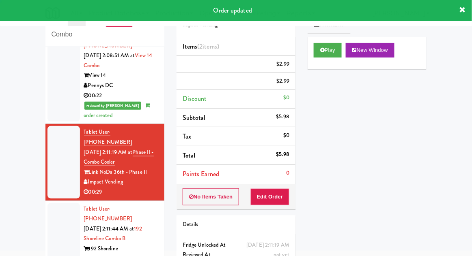
scroll to position [0, 0]
click at [49, 201] on li "Tablet User · (206) 493-3439 [DATE] 2:11:44 AM at [STREET_ADDRESS] B 192 Shorel…" at bounding box center [104, 239] width 119 height 77
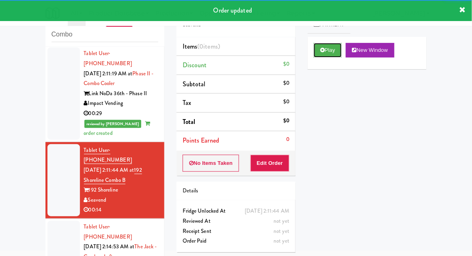
click at [333, 50] on button "Play" at bounding box center [328, 50] width 28 height 15
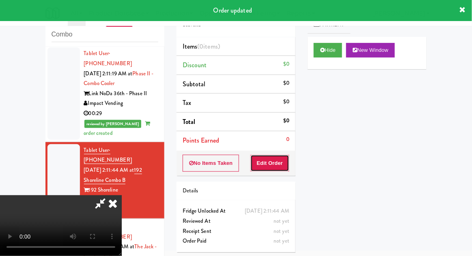
click at [279, 155] on button "Edit Order" at bounding box center [269, 163] width 39 height 17
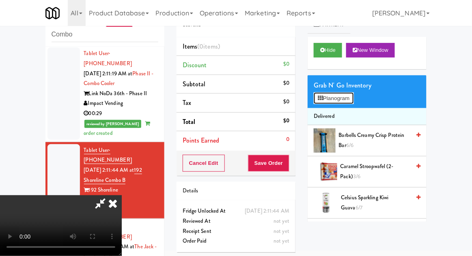
click at [347, 101] on button "Planogram" at bounding box center [334, 99] width 40 height 12
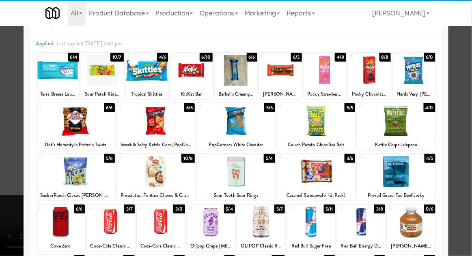
click at [140, 174] on div at bounding box center [156, 171] width 78 height 31
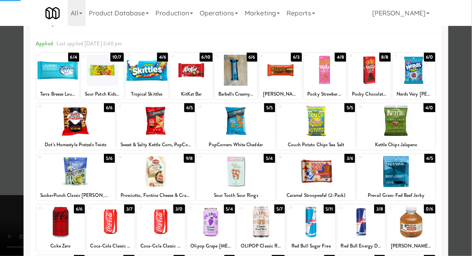
click at [465, 127] on div at bounding box center [236, 128] width 472 height 256
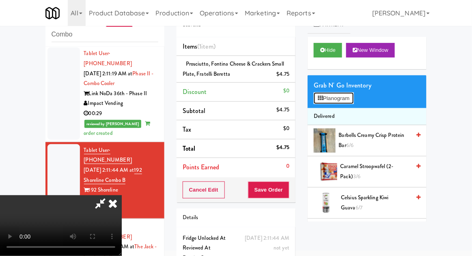
click at [353, 100] on button "Planogram" at bounding box center [334, 99] width 40 height 12
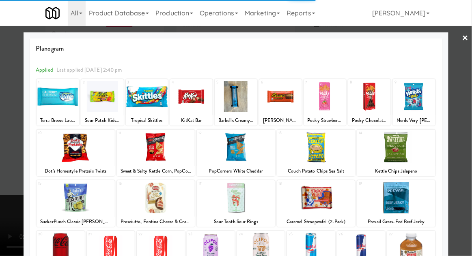
click at [247, 105] on div at bounding box center [236, 96] width 43 height 31
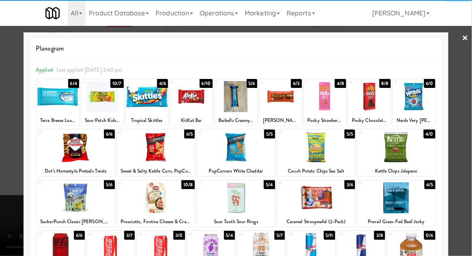
click at [466, 115] on div at bounding box center [236, 128] width 472 height 256
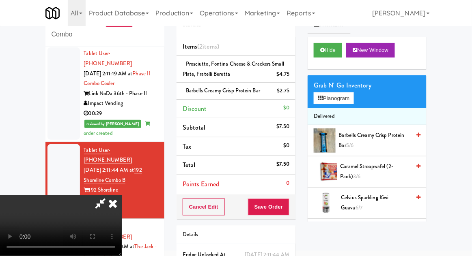
scroll to position [30, 0]
click at [288, 206] on button "Save Order" at bounding box center [268, 207] width 41 height 17
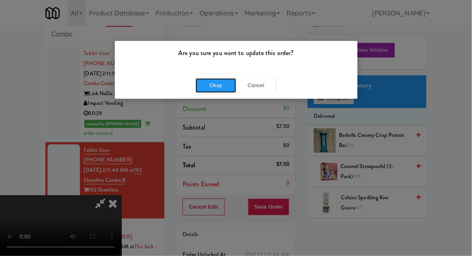
click at [208, 88] on button "Okay" at bounding box center [216, 85] width 41 height 15
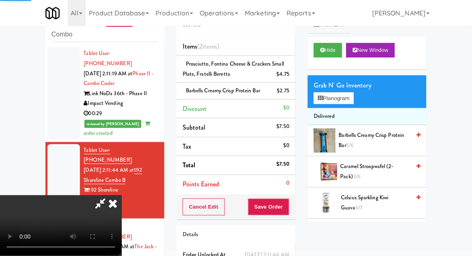
scroll to position [0, 0]
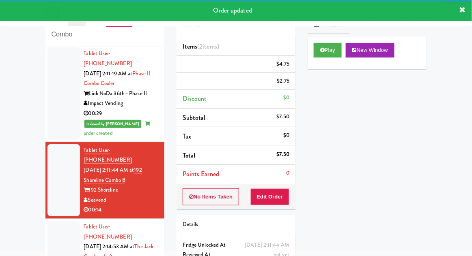
click at [56, 221] on div at bounding box center [63, 257] width 32 height 72
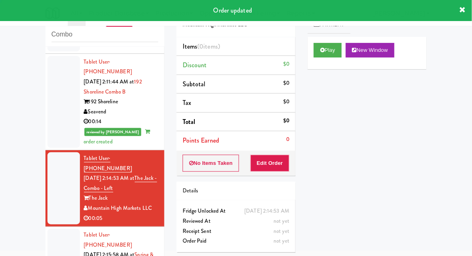
scroll to position [593, 0]
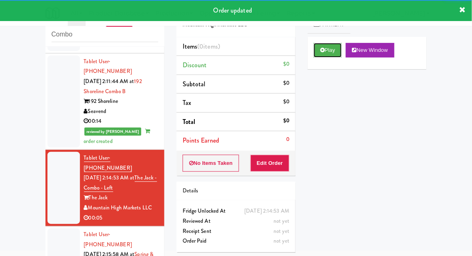
click at [324, 43] on button "Play" at bounding box center [328, 50] width 28 height 15
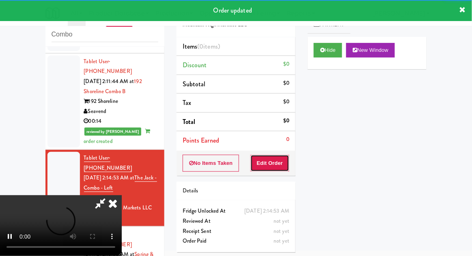
click at [276, 168] on button "Edit Order" at bounding box center [269, 163] width 39 height 17
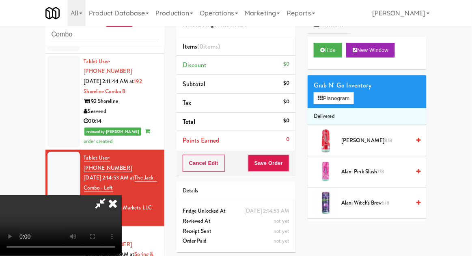
scroll to position [0, 0]
click at [351, 103] on button "Planogram" at bounding box center [334, 99] width 40 height 12
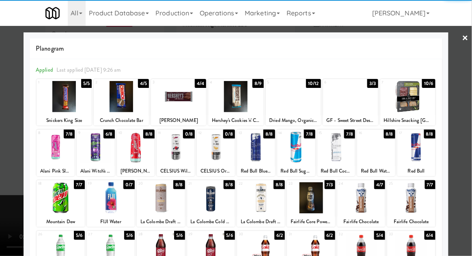
click at [236, 104] on div at bounding box center [235, 96] width 55 height 31
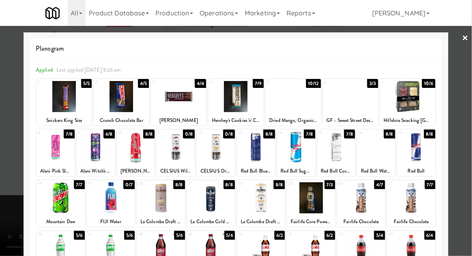
click at [469, 114] on div at bounding box center [236, 128] width 472 height 256
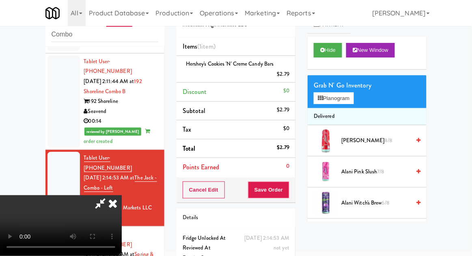
scroll to position [30, 0]
click at [294, 193] on div "Cancel Edit Save Order" at bounding box center [236, 190] width 119 height 25
click at [287, 185] on button "Save Order" at bounding box center [268, 190] width 41 height 17
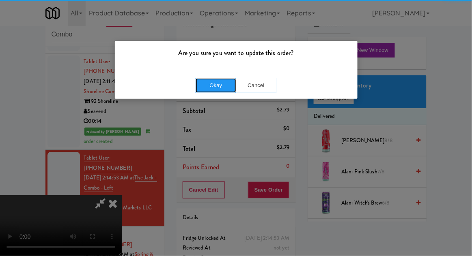
click at [215, 79] on button "Okay" at bounding box center [216, 85] width 41 height 15
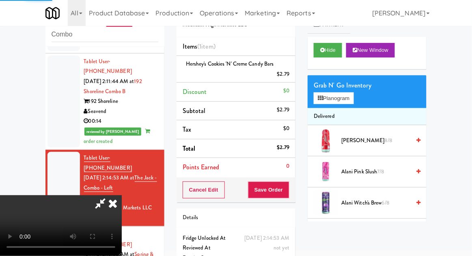
scroll to position [0, 0]
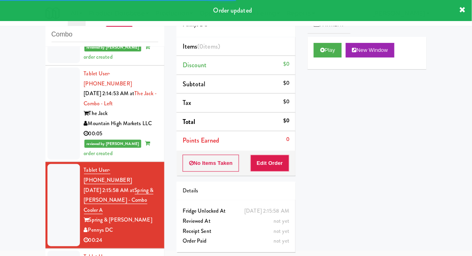
scroll to position [682, 0]
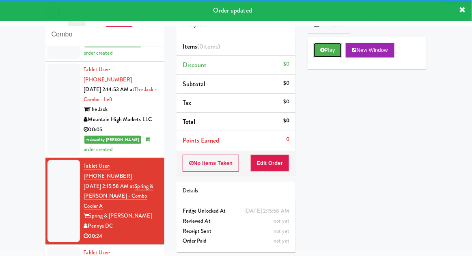
click at [317, 52] on button "Play" at bounding box center [328, 50] width 28 height 15
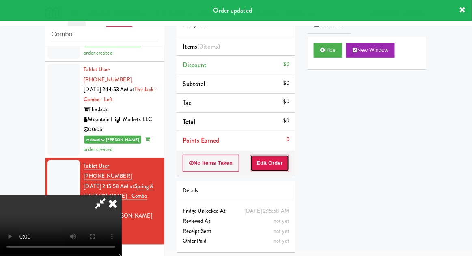
click at [271, 166] on button "Edit Order" at bounding box center [269, 163] width 39 height 17
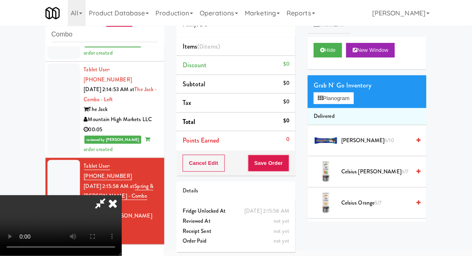
scroll to position [0, 0]
click at [345, 104] on button "Planogram" at bounding box center [334, 99] width 40 height 12
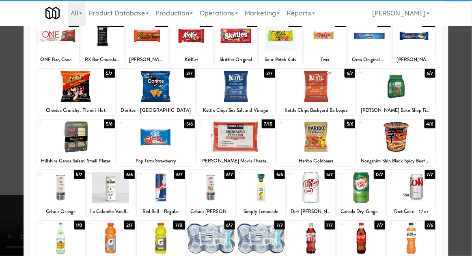
scroll to position [103, 0]
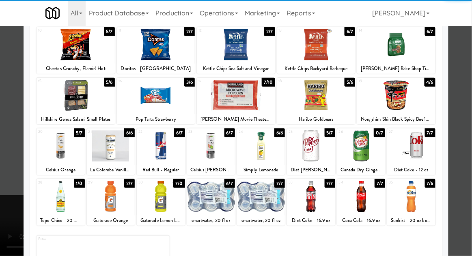
click at [108, 202] on div at bounding box center [111, 196] width 48 height 31
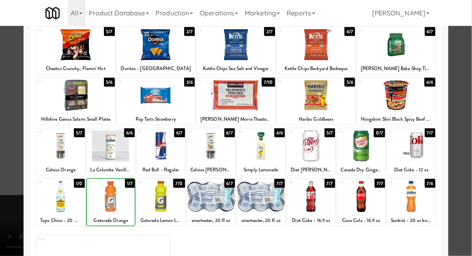
click at [469, 110] on div at bounding box center [236, 128] width 472 height 256
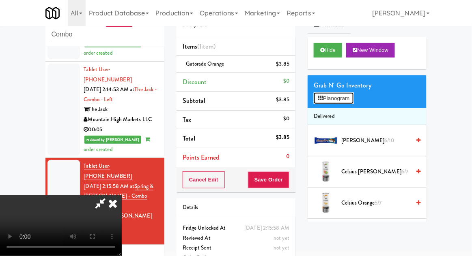
click at [349, 103] on button "Planogram" at bounding box center [334, 99] width 40 height 12
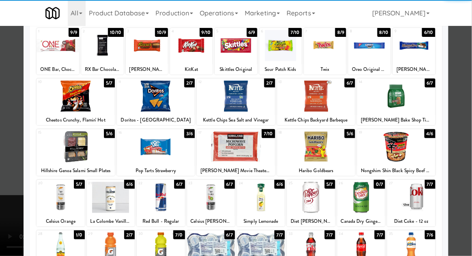
scroll to position [103, 0]
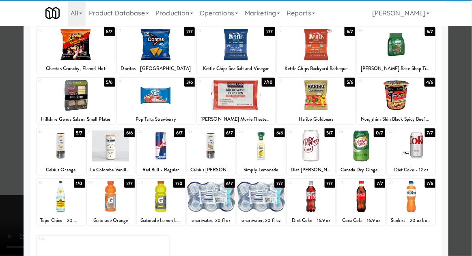
click at [203, 203] on div at bounding box center [211, 196] width 48 height 31
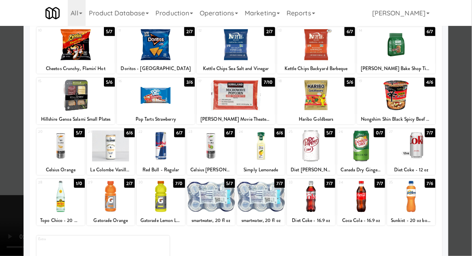
click at [471, 110] on div at bounding box center [236, 128] width 472 height 256
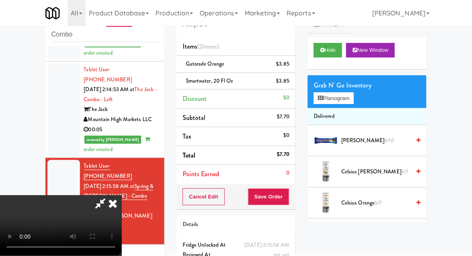
scroll to position [30, 0]
click at [350, 100] on button "Planogram" at bounding box center [334, 99] width 40 height 12
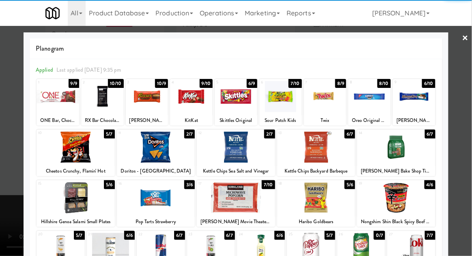
click at [153, 98] on div at bounding box center [147, 96] width 43 height 31
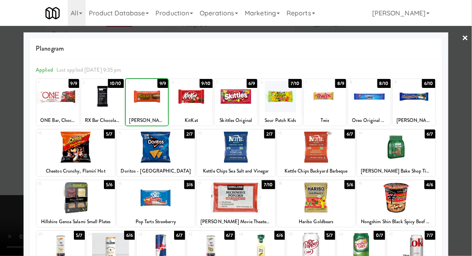
click at [470, 101] on div at bounding box center [236, 128] width 472 height 256
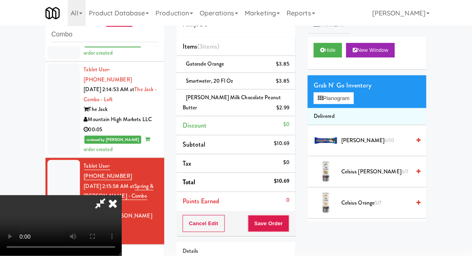
scroll to position [30, 0]
click at [289, 228] on button "Save Order" at bounding box center [268, 224] width 41 height 17
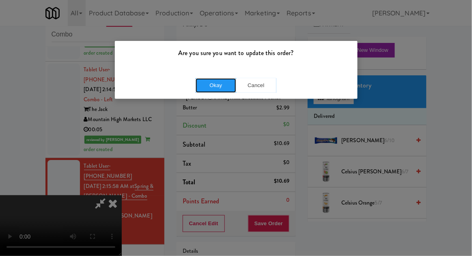
click at [214, 88] on button "Okay" at bounding box center [216, 85] width 41 height 15
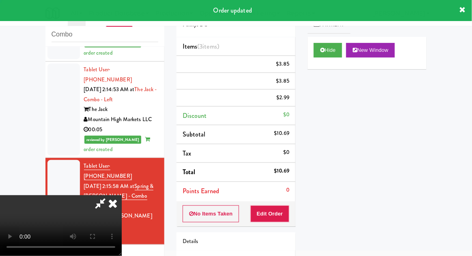
scroll to position [0, 0]
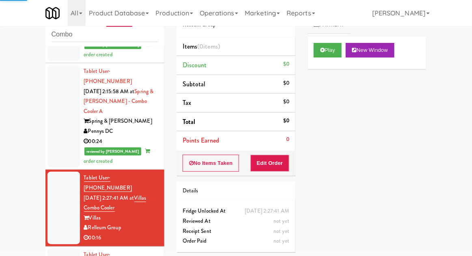
scroll to position [777, 0]
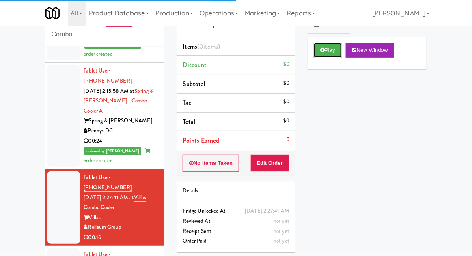
click at [325, 54] on button "Play" at bounding box center [328, 50] width 28 height 15
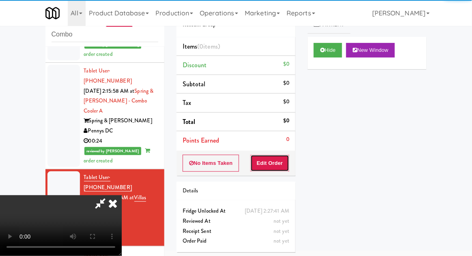
click at [288, 162] on button "Edit Order" at bounding box center [269, 163] width 39 height 17
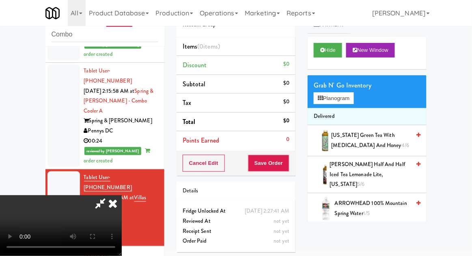
scroll to position [0, 0]
click at [349, 103] on button "Planogram" at bounding box center [334, 99] width 40 height 12
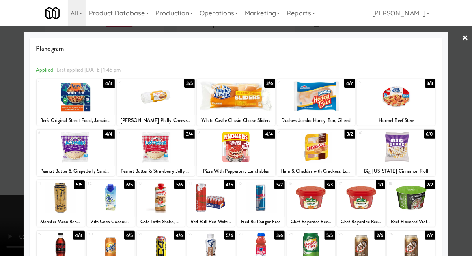
click at [365, 248] on div at bounding box center [361, 248] width 48 height 31
click at [470, 105] on div at bounding box center [236, 128] width 472 height 256
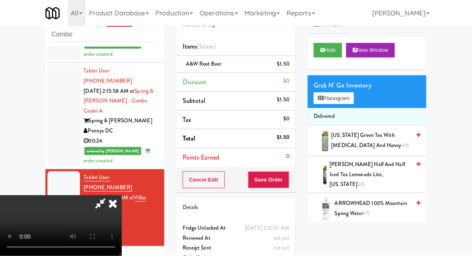
scroll to position [30, 0]
click at [284, 181] on button "Save Order" at bounding box center [268, 180] width 41 height 17
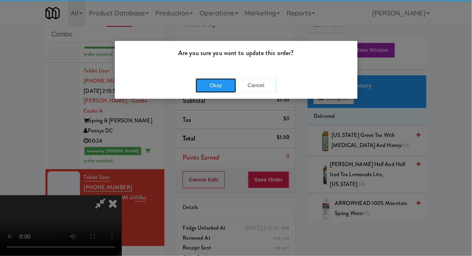
click at [204, 83] on button "Okay" at bounding box center [216, 85] width 41 height 15
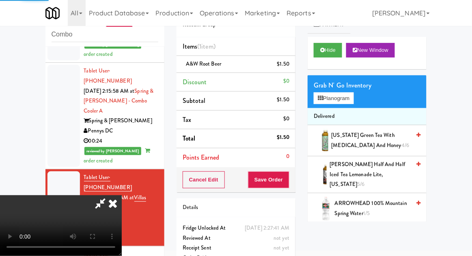
scroll to position [0, 0]
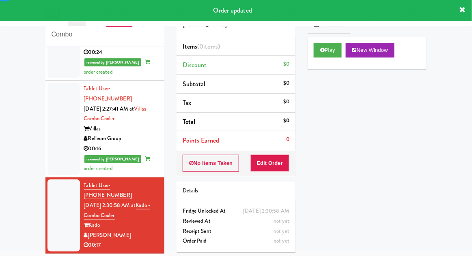
scroll to position [867, 0]
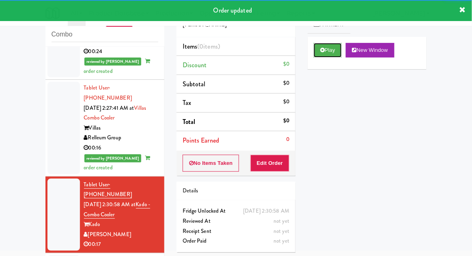
click at [318, 55] on button "Play" at bounding box center [328, 50] width 28 height 15
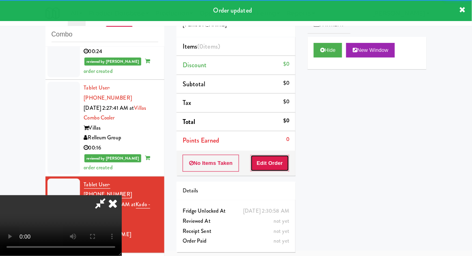
click at [278, 163] on button "Edit Order" at bounding box center [269, 163] width 39 height 17
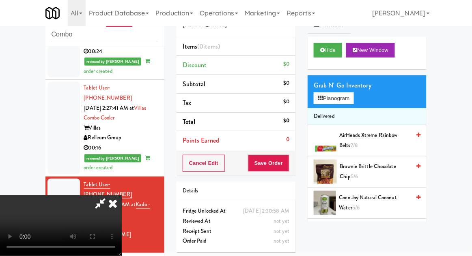
click at [373, 138] on span "AirHeads Xtreme Rainbow Belts 7/8" at bounding box center [375, 141] width 71 height 20
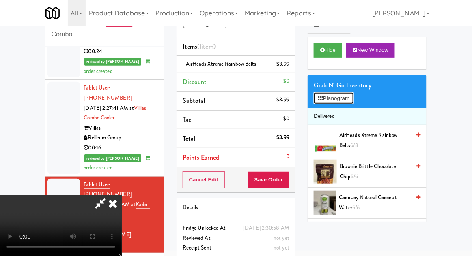
click at [351, 103] on button "Planogram" at bounding box center [334, 99] width 40 height 12
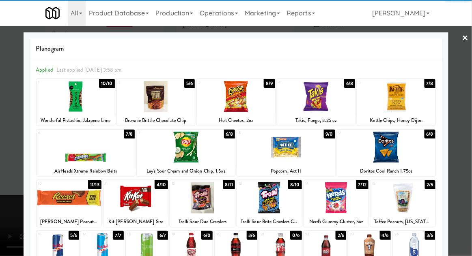
click at [71, 194] on div at bounding box center [69, 198] width 65 height 31
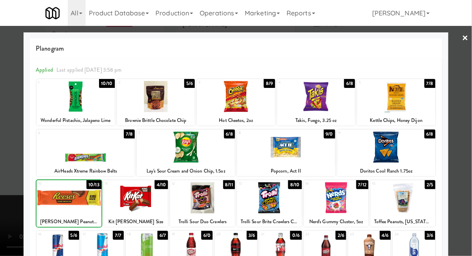
click at [468, 137] on div at bounding box center [236, 128] width 472 height 256
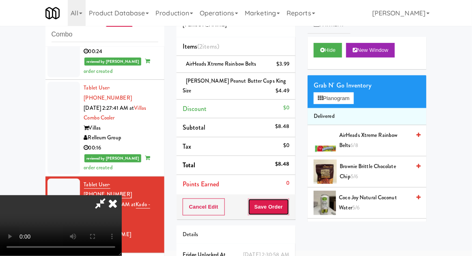
click at [286, 205] on button "Save Order" at bounding box center [268, 207] width 41 height 17
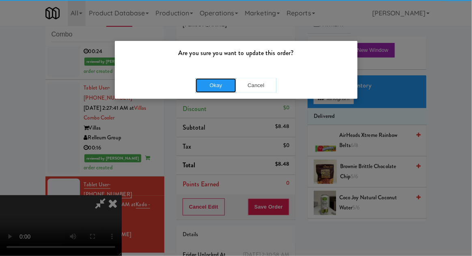
click at [213, 84] on button "Okay" at bounding box center [216, 85] width 41 height 15
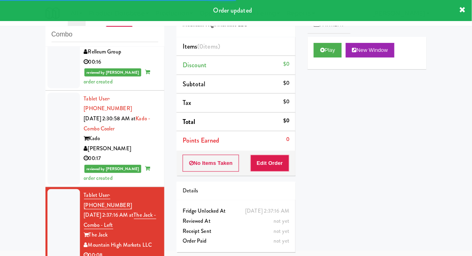
scroll to position [950, 0]
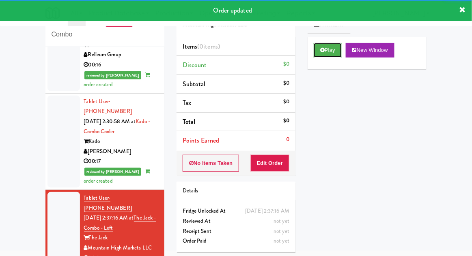
click at [322, 46] on button "Play" at bounding box center [328, 50] width 28 height 15
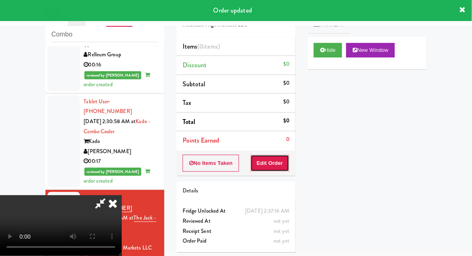
click at [271, 157] on button "Edit Order" at bounding box center [269, 163] width 39 height 17
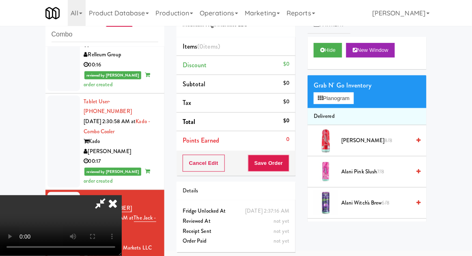
scroll to position [30, 0]
click at [346, 100] on button "Planogram" at bounding box center [334, 99] width 40 height 12
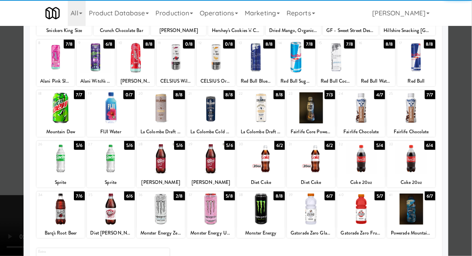
scroll to position [103, 0]
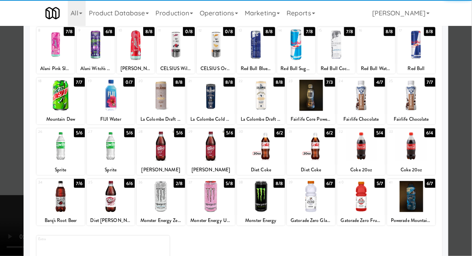
click at [362, 200] on div at bounding box center [361, 196] width 48 height 31
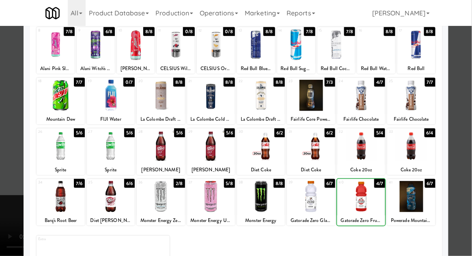
click at [469, 130] on div at bounding box center [236, 128] width 472 height 256
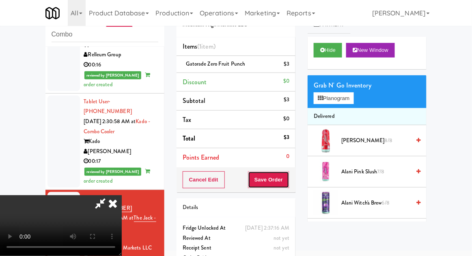
click at [289, 179] on button "Save Order" at bounding box center [268, 180] width 41 height 17
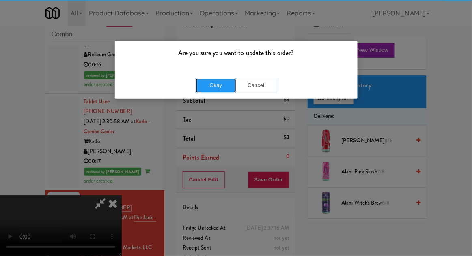
click at [224, 87] on button "Okay" at bounding box center [216, 85] width 41 height 15
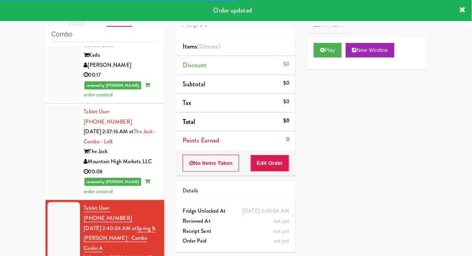
scroll to position [1037, 0]
click at [317, 55] on button "Play" at bounding box center [328, 50] width 28 height 15
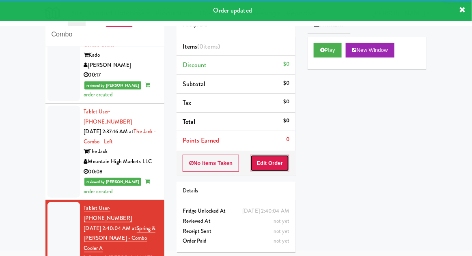
click at [265, 164] on button "Edit Order" at bounding box center [269, 163] width 39 height 17
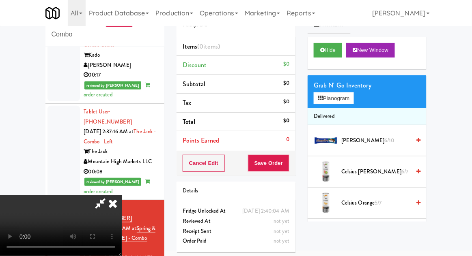
scroll to position [0, 0]
click at [351, 96] on button "Planogram" at bounding box center [334, 99] width 40 height 12
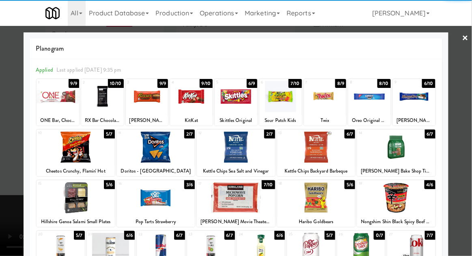
click at [72, 200] on div at bounding box center [76, 198] width 78 height 31
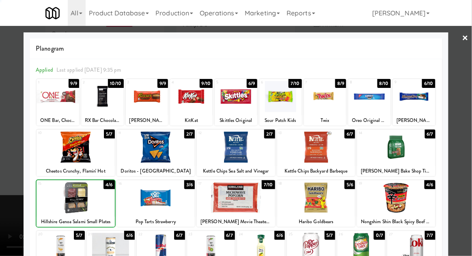
click at [468, 123] on div at bounding box center [236, 128] width 472 height 256
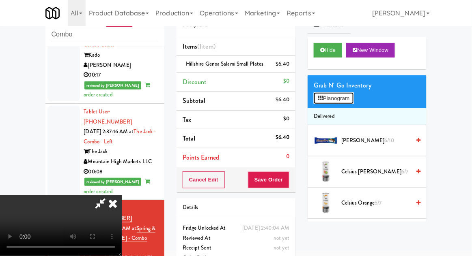
click at [345, 96] on button "Planogram" at bounding box center [334, 99] width 40 height 12
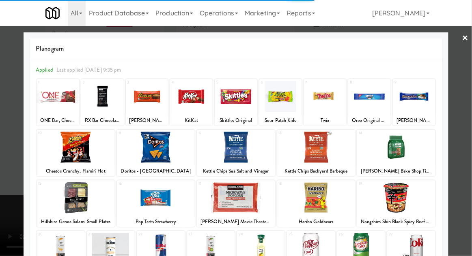
click at [338, 151] on div at bounding box center [316, 147] width 78 height 31
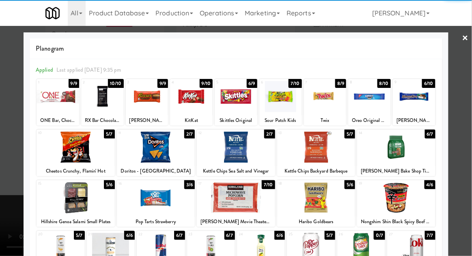
click at [463, 131] on div at bounding box center [236, 128] width 472 height 256
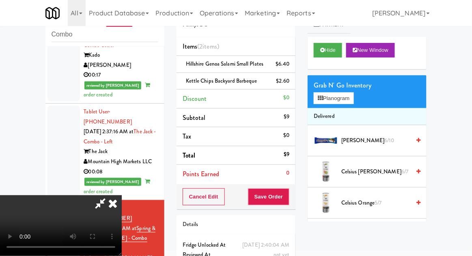
scroll to position [30, 0]
click at [351, 101] on button "Planogram" at bounding box center [334, 99] width 40 height 12
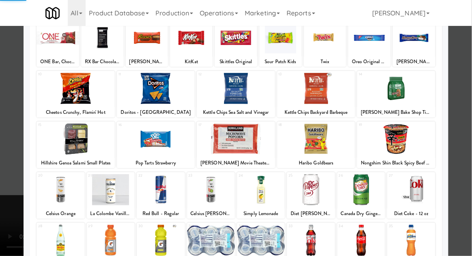
scroll to position [68, 0]
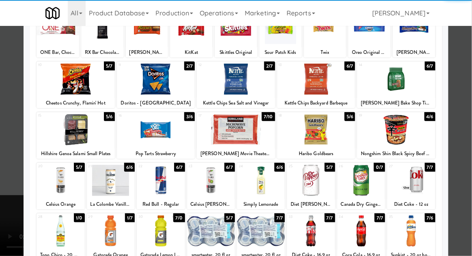
click at [319, 233] on div at bounding box center [311, 231] width 48 height 31
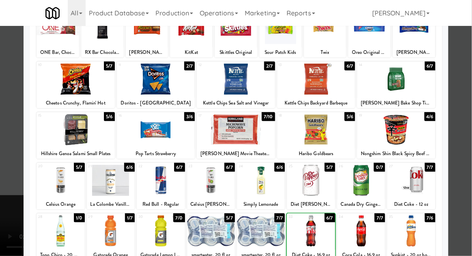
click at [469, 126] on div at bounding box center [236, 128] width 472 height 256
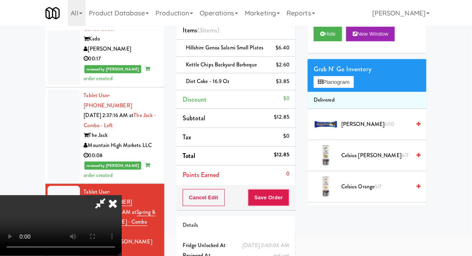
scroll to position [64, 0]
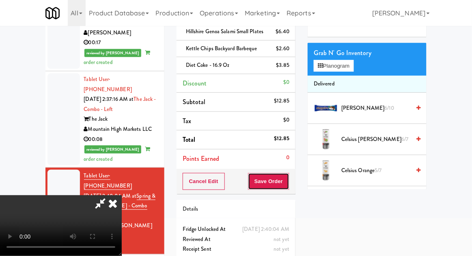
click at [289, 190] on button "Save Order" at bounding box center [268, 181] width 41 height 17
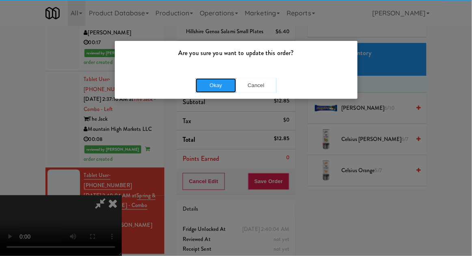
click at [214, 83] on button "Okay" at bounding box center [216, 85] width 41 height 15
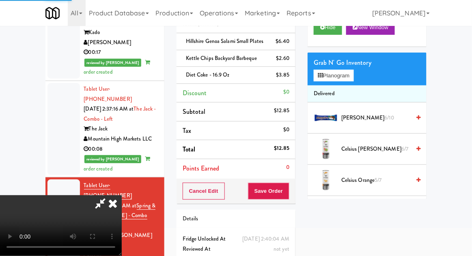
scroll to position [0, 0]
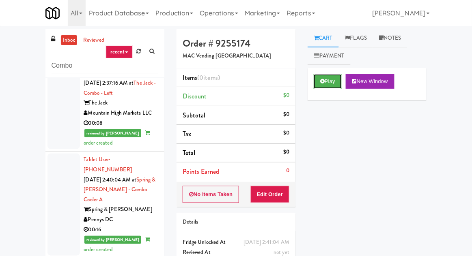
click at [321, 88] on button "Play" at bounding box center [328, 81] width 28 height 15
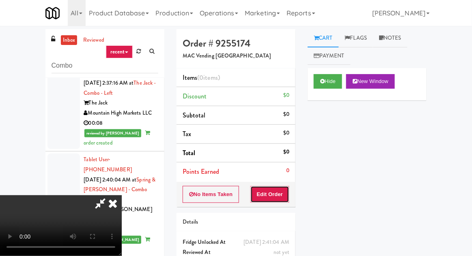
click at [270, 194] on button "Edit Order" at bounding box center [269, 194] width 39 height 17
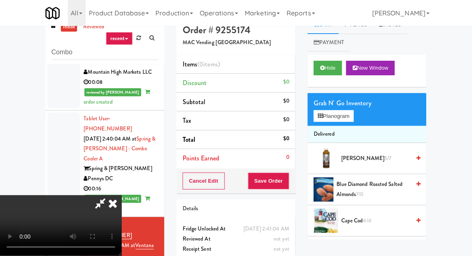
scroll to position [31, 0]
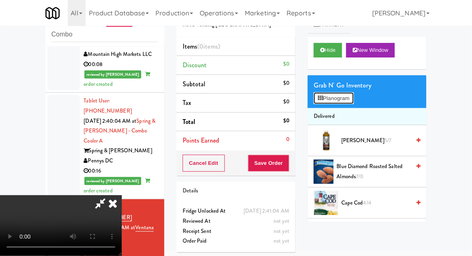
click at [349, 99] on button "Planogram" at bounding box center [334, 99] width 40 height 12
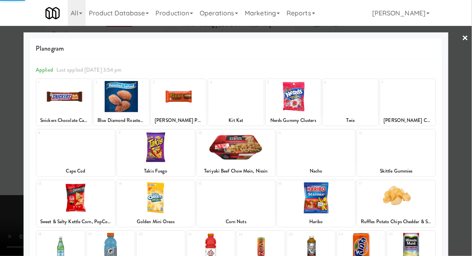
scroll to position [103, 0]
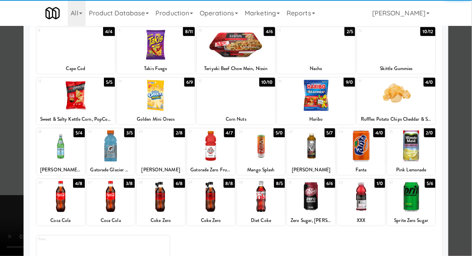
click at [408, 200] on div at bounding box center [411, 196] width 48 height 31
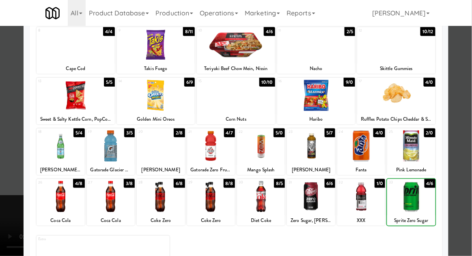
click at [467, 147] on div at bounding box center [236, 128] width 472 height 256
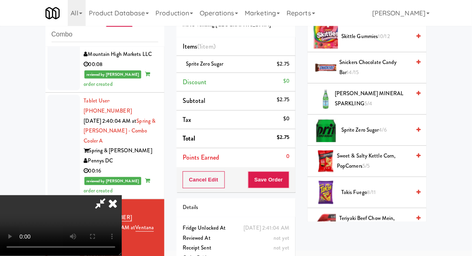
scroll to position [821, 0]
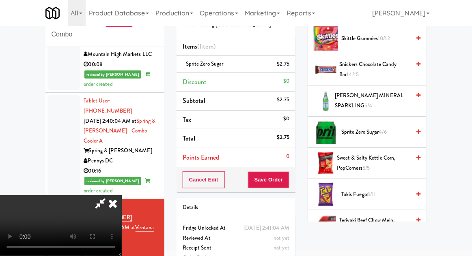
click at [384, 128] on span "4/6" at bounding box center [383, 132] width 8 height 8
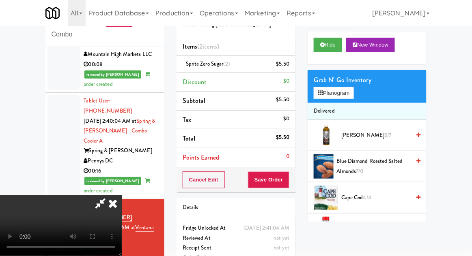
scroll to position [0, 0]
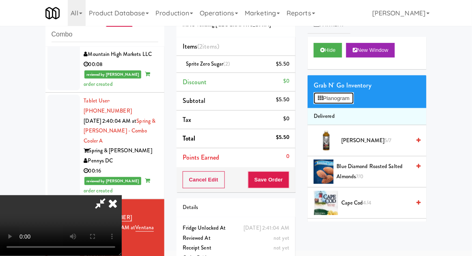
click at [353, 103] on button "Planogram" at bounding box center [334, 99] width 40 height 12
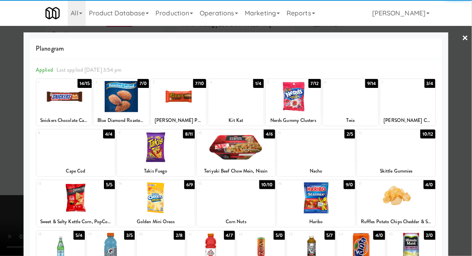
click at [412, 153] on div at bounding box center [396, 147] width 78 height 31
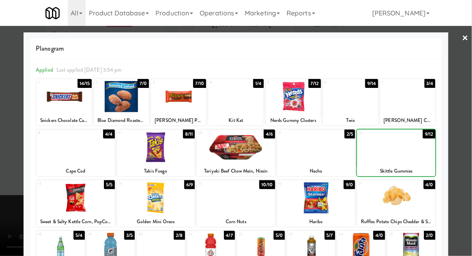
click at [463, 136] on div at bounding box center [236, 128] width 472 height 256
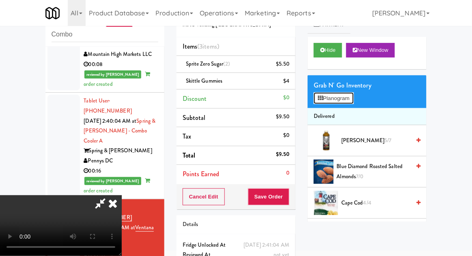
click at [351, 103] on button "Planogram" at bounding box center [334, 99] width 40 height 12
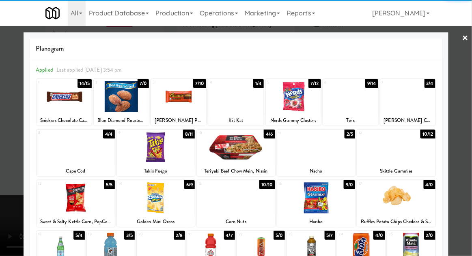
click at [465, 87] on div at bounding box center [236, 128] width 472 height 256
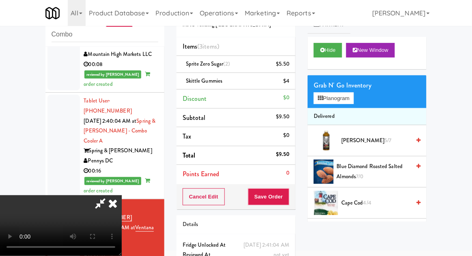
click at [209, 77] on span "Skittle Gummies" at bounding box center [204, 81] width 37 height 8
click at [287, 84] on link at bounding box center [288, 85] width 7 height 10
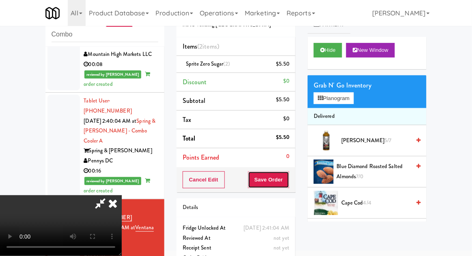
click at [289, 186] on button "Save Order" at bounding box center [268, 180] width 41 height 17
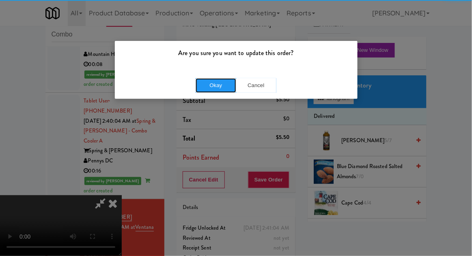
click at [217, 89] on button "Okay" at bounding box center [216, 85] width 41 height 15
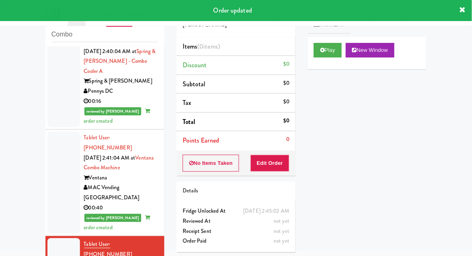
scroll to position [1222, 0]
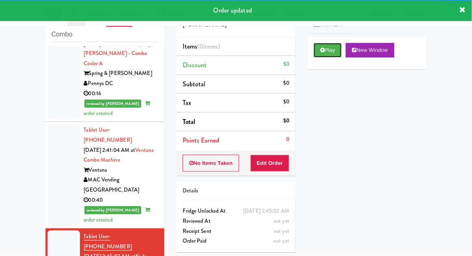
click at [317, 57] on button "Play" at bounding box center [328, 50] width 28 height 15
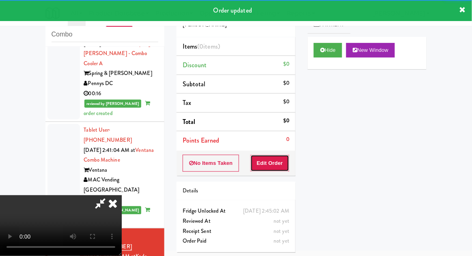
click at [274, 159] on button "Edit Order" at bounding box center [269, 163] width 39 height 17
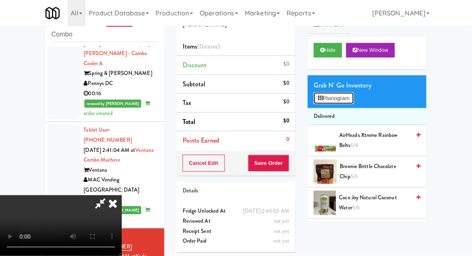
click at [352, 93] on button "Planogram" at bounding box center [334, 99] width 40 height 12
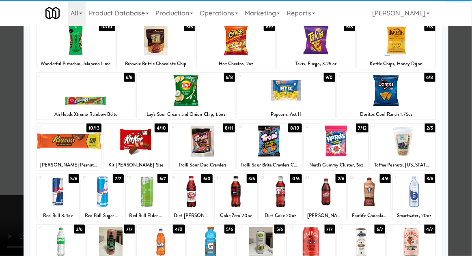
scroll to position [78, 0]
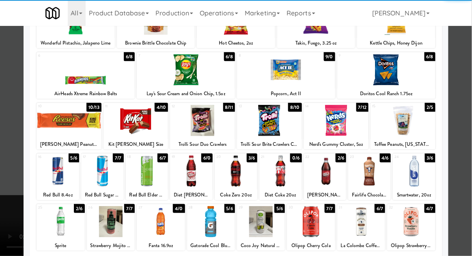
click at [219, 229] on div at bounding box center [211, 222] width 48 height 31
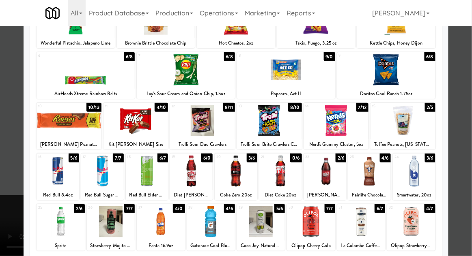
click at [468, 78] on div at bounding box center [236, 128] width 472 height 256
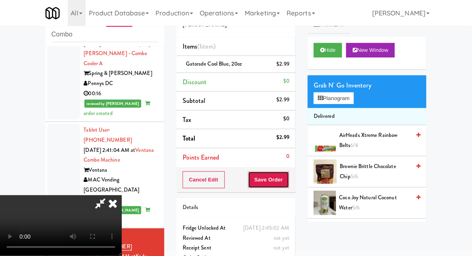
click at [287, 181] on button "Save Order" at bounding box center [268, 180] width 41 height 17
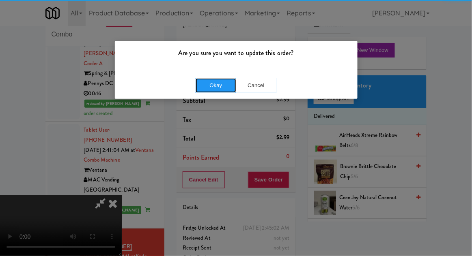
click at [212, 88] on button "Okay" at bounding box center [216, 85] width 41 height 15
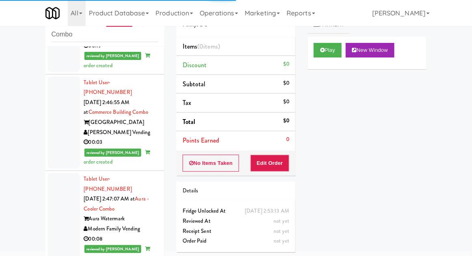
scroll to position [1475, 0]
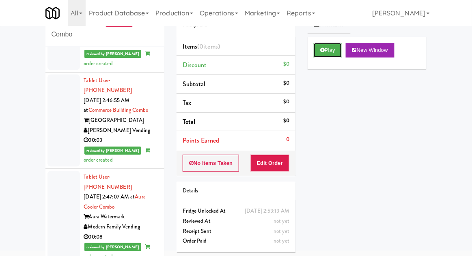
click at [328, 50] on button "Play" at bounding box center [328, 50] width 28 height 15
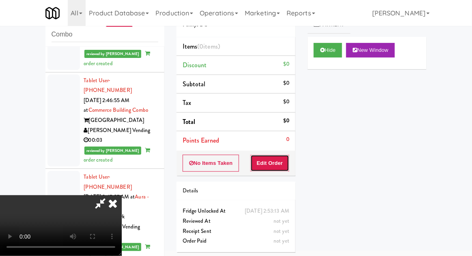
click at [277, 160] on button "Edit Order" at bounding box center [269, 163] width 39 height 17
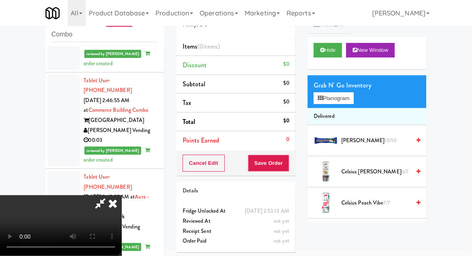
scroll to position [30, 0]
click at [353, 102] on button "Planogram" at bounding box center [334, 99] width 40 height 12
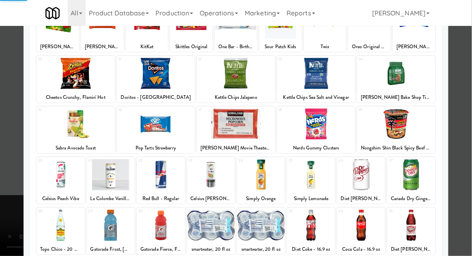
scroll to position [103, 0]
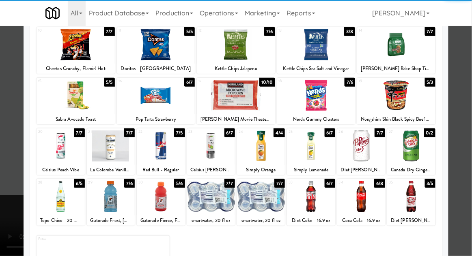
click at [361, 195] on div at bounding box center [361, 196] width 48 height 31
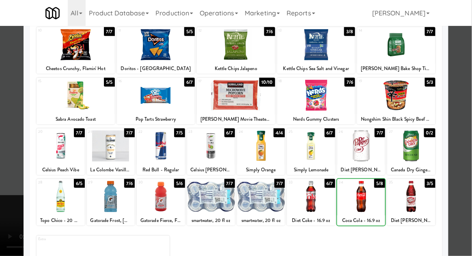
click at [466, 74] on div at bounding box center [236, 128] width 472 height 256
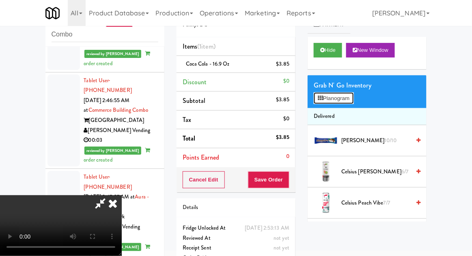
click at [350, 101] on button "Planogram" at bounding box center [334, 99] width 40 height 12
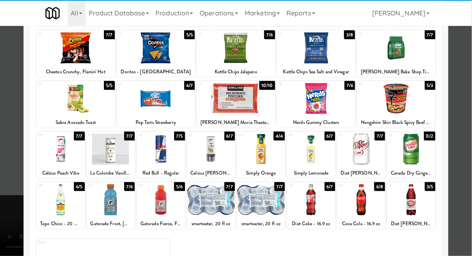
scroll to position [103, 0]
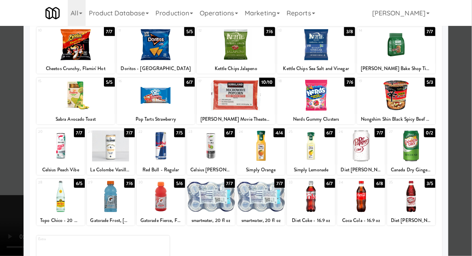
click at [360, 202] on div at bounding box center [361, 196] width 48 height 31
click at [465, 84] on div at bounding box center [236, 128] width 472 height 256
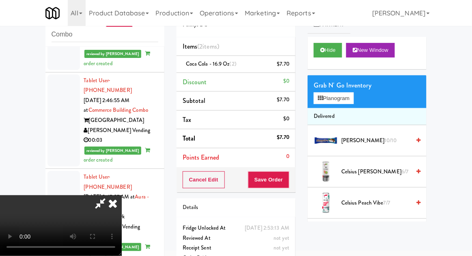
click at [284, 68] on div "$7.70" at bounding box center [283, 64] width 13 height 10
click at [288, 67] on link at bounding box center [288, 68] width 7 height 10
click at [287, 185] on button "Save Order" at bounding box center [268, 180] width 41 height 17
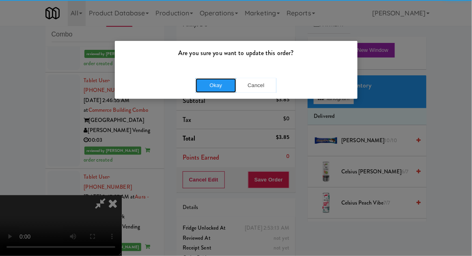
click at [216, 86] on button "Okay" at bounding box center [216, 85] width 41 height 15
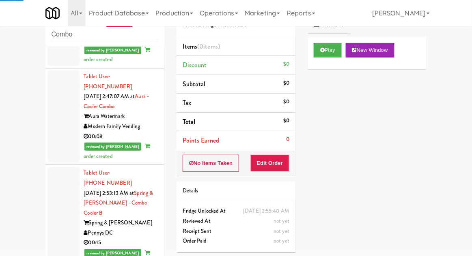
scroll to position [1582, 0]
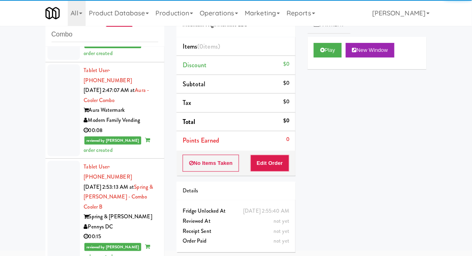
click at [325, 62] on div "Play New Window" at bounding box center [367, 53] width 119 height 32
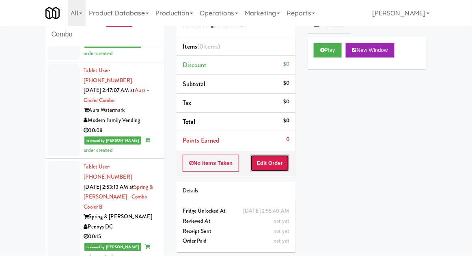
click at [280, 163] on button "Edit Order" at bounding box center [269, 163] width 39 height 17
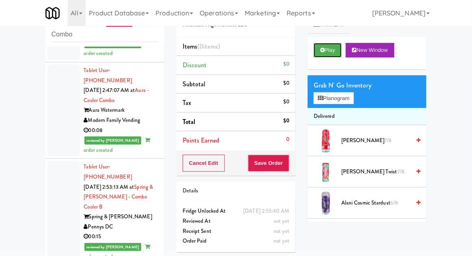
click at [324, 53] on button "Play" at bounding box center [328, 50] width 28 height 15
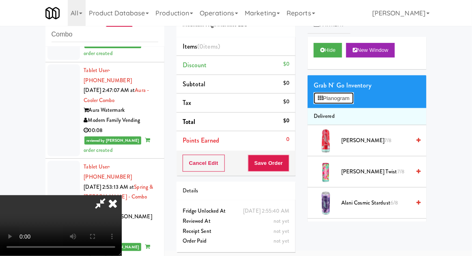
click at [353, 101] on button "Planogram" at bounding box center [334, 99] width 40 height 12
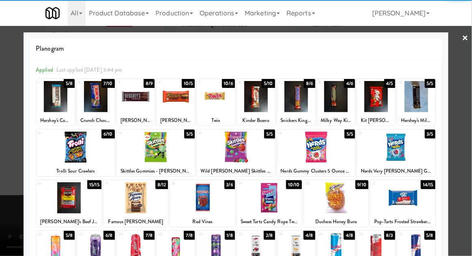
click at [47, 100] on div at bounding box center [56, 96] width 38 height 31
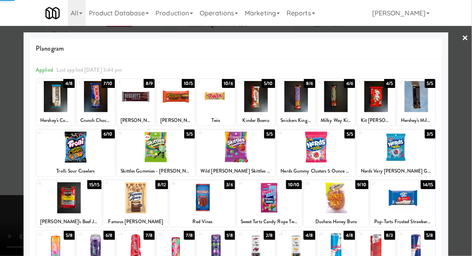
click at [58, 103] on div at bounding box center [56, 96] width 38 height 31
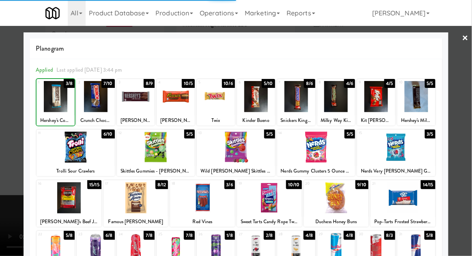
click at [463, 72] on div at bounding box center [236, 128] width 472 height 256
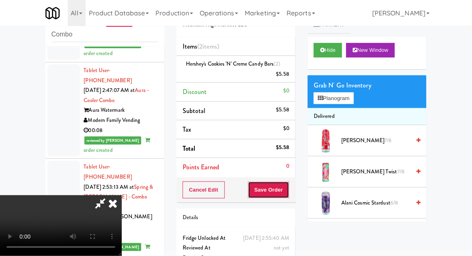
click at [284, 195] on button "Save Order" at bounding box center [268, 190] width 41 height 17
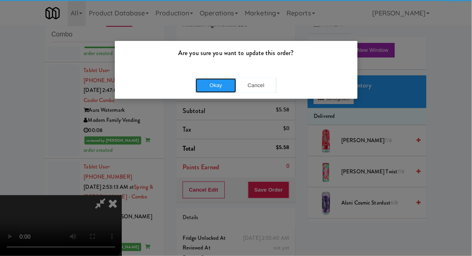
click at [206, 87] on button "Okay" at bounding box center [216, 85] width 41 height 15
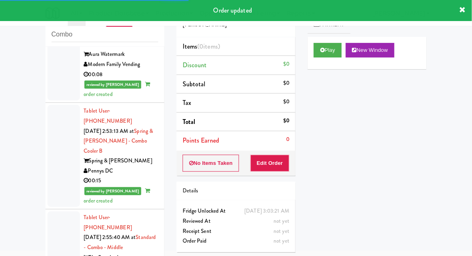
scroll to position [1644, 0]
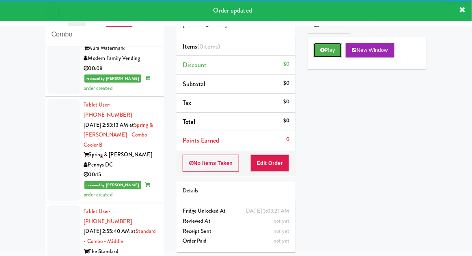
click at [327, 49] on button "Play" at bounding box center [328, 50] width 28 height 15
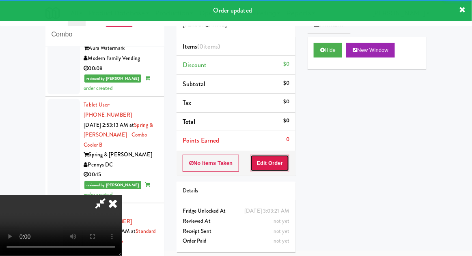
click at [281, 165] on button "Edit Order" at bounding box center [269, 163] width 39 height 17
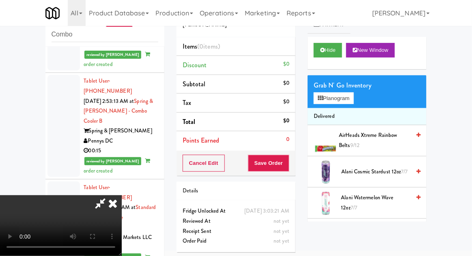
scroll to position [0, 0]
click at [353, 93] on button "Planogram" at bounding box center [334, 99] width 40 height 12
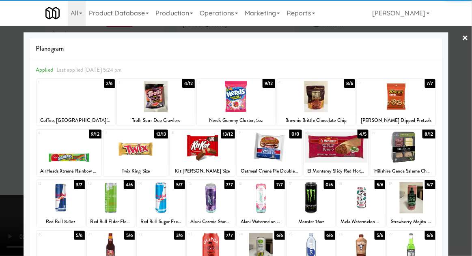
click at [317, 103] on div at bounding box center [316, 96] width 78 height 31
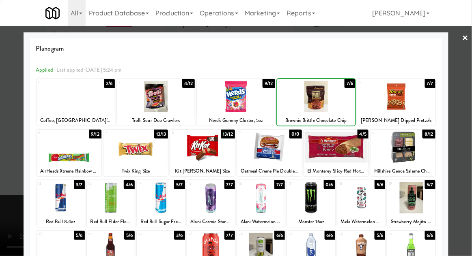
click at [467, 69] on div at bounding box center [236, 128] width 472 height 256
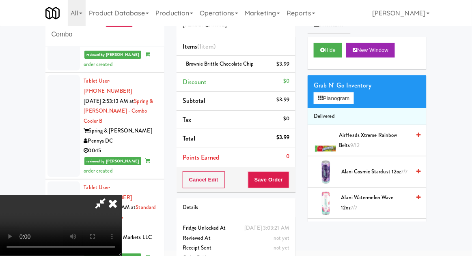
scroll to position [30, 0]
click at [289, 174] on button "Save Order" at bounding box center [268, 180] width 41 height 17
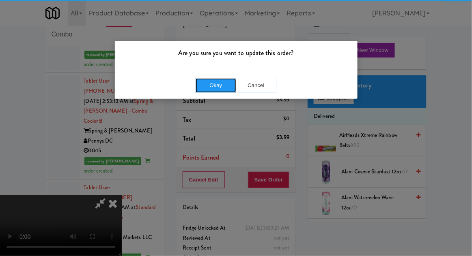
click at [210, 85] on button "Okay" at bounding box center [216, 85] width 41 height 15
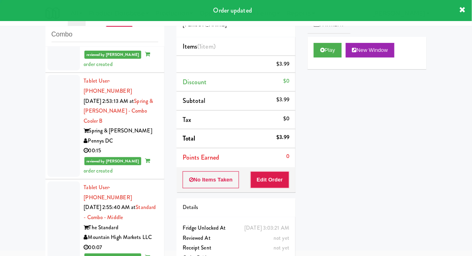
scroll to position [0, 0]
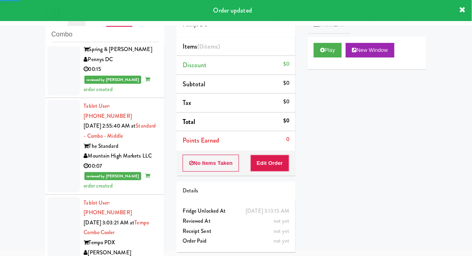
scroll to position [1752, 0]
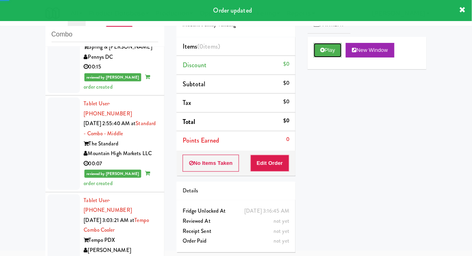
click at [324, 56] on button "Play" at bounding box center [328, 50] width 28 height 15
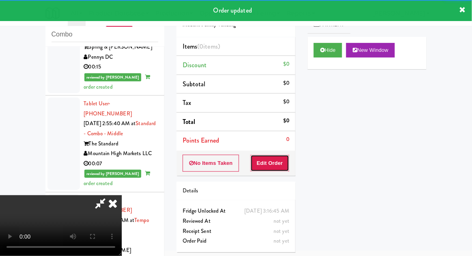
click at [279, 159] on button "Edit Order" at bounding box center [269, 163] width 39 height 17
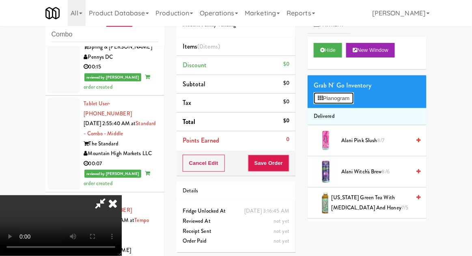
click at [353, 95] on button "Planogram" at bounding box center [334, 99] width 40 height 12
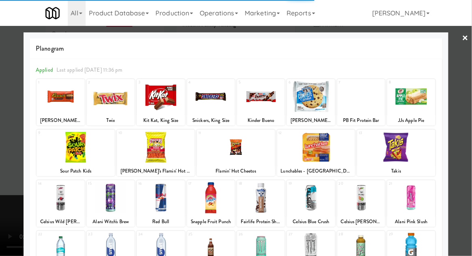
click at [310, 99] on div at bounding box center [311, 96] width 48 height 31
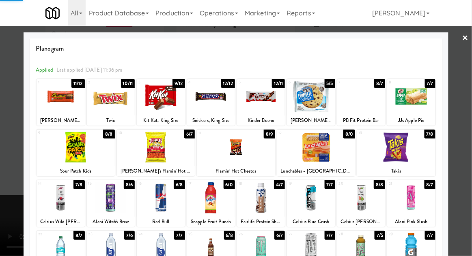
click at [468, 64] on div at bounding box center [236, 128] width 472 height 256
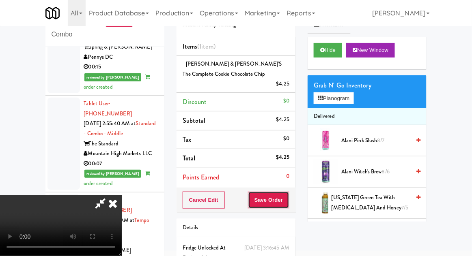
click at [289, 192] on button "Save Order" at bounding box center [268, 200] width 41 height 17
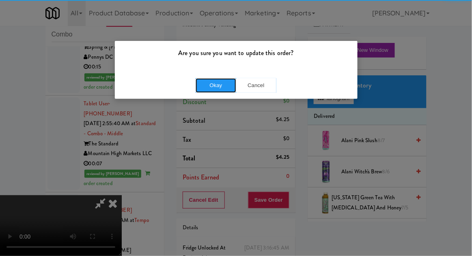
click at [219, 81] on button "Okay" at bounding box center [216, 85] width 41 height 15
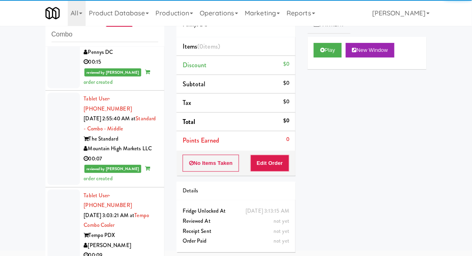
scroll to position [1757, 0]
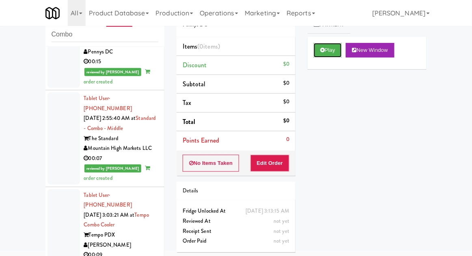
click at [323, 53] on button "Play" at bounding box center [328, 50] width 28 height 15
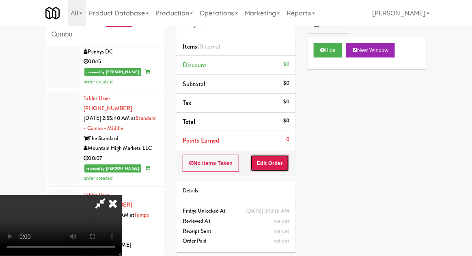
click at [269, 155] on button "Edit Order" at bounding box center [269, 163] width 39 height 17
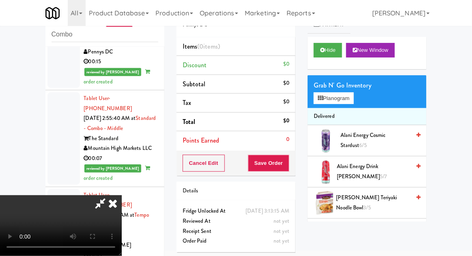
scroll to position [30, 0]
click at [351, 97] on button "Planogram" at bounding box center [334, 99] width 40 height 12
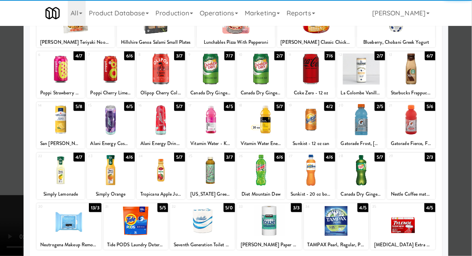
scroll to position [103, 0]
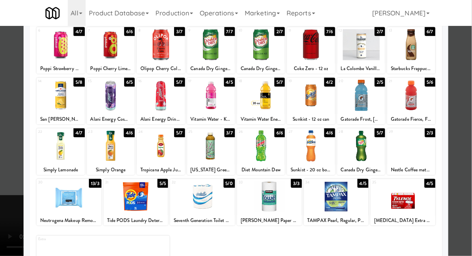
click at [413, 203] on div at bounding box center [403, 196] width 65 height 31
click at [471, 91] on div at bounding box center [236, 128] width 472 height 256
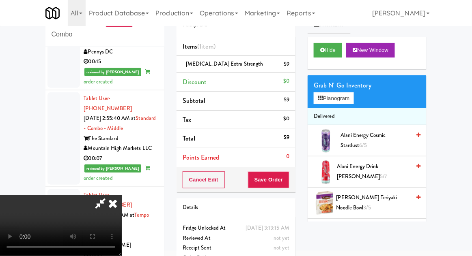
scroll to position [30, 0]
click at [353, 101] on button "Planogram" at bounding box center [334, 99] width 40 height 12
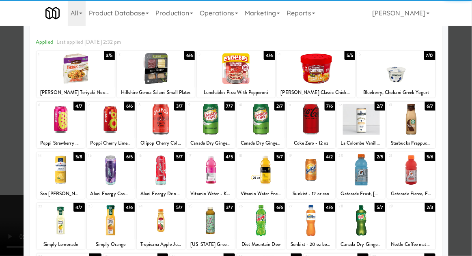
scroll to position [43, 0]
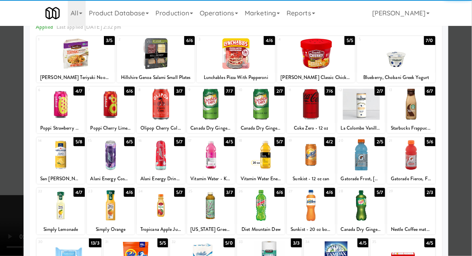
click at [111, 206] on div at bounding box center [111, 205] width 48 height 31
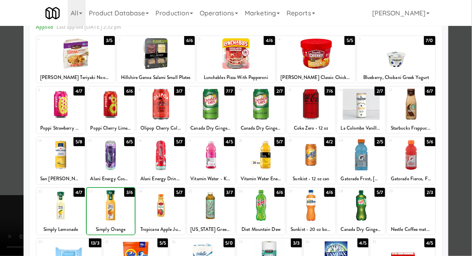
click at [471, 74] on div at bounding box center [236, 128] width 472 height 256
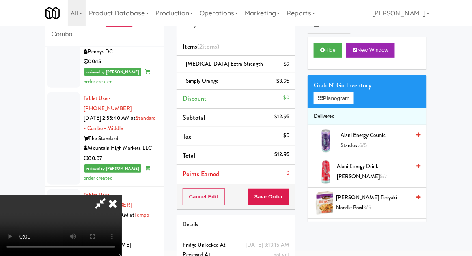
click at [110, 196] on icon at bounding box center [100, 204] width 19 height 16
click at [260, 84] on div "Simply Orange $3.95" at bounding box center [236, 81] width 107 height 10
click at [287, 85] on link at bounding box center [288, 85] width 7 height 10
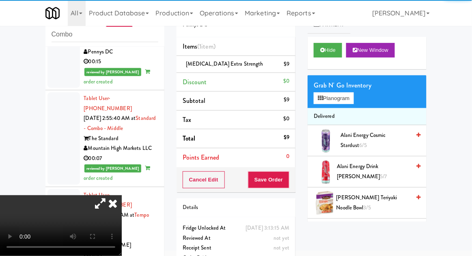
click at [110, 196] on icon at bounding box center [100, 204] width 19 height 16
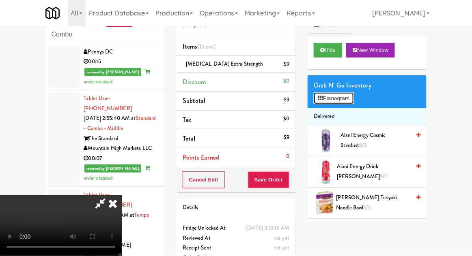
click at [353, 101] on button "Planogram" at bounding box center [334, 99] width 40 height 12
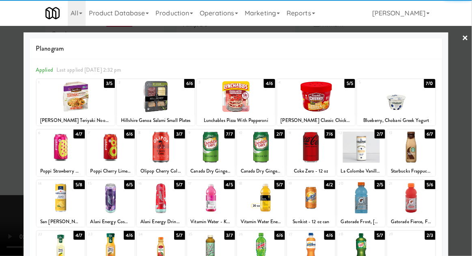
click at [108, 248] on div at bounding box center [111, 248] width 48 height 31
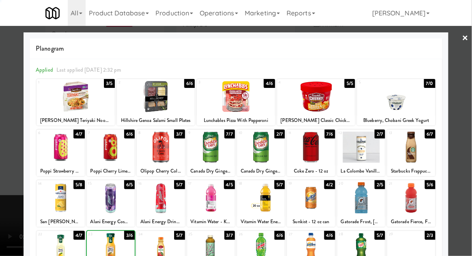
click at [469, 71] on div at bounding box center [236, 128] width 472 height 256
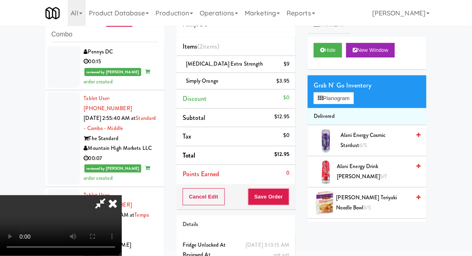
scroll to position [37, 0]
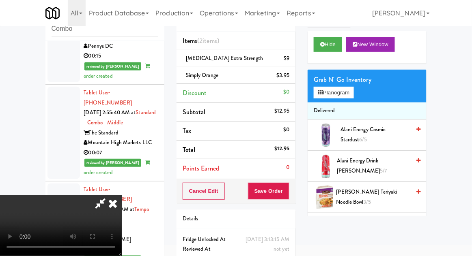
click at [294, 196] on div "Cancel Edit Save Order" at bounding box center [236, 191] width 119 height 25
click at [286, 197] on button "Save Order" at bounding box center [268, 191] width 41 height 17
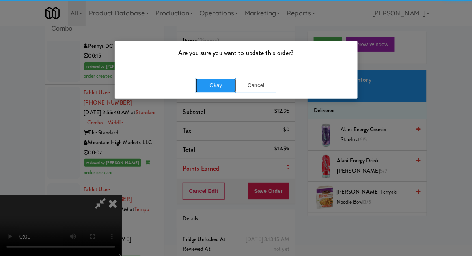
click at [218, 89] on button "Okay" at bounding box center [216, 85] width 41 height 15
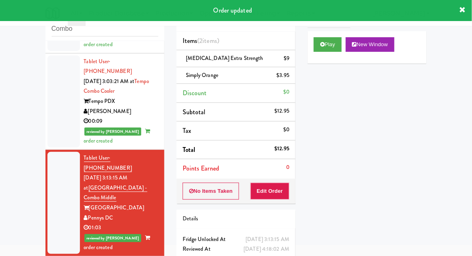
scroll to position [1885, 0]
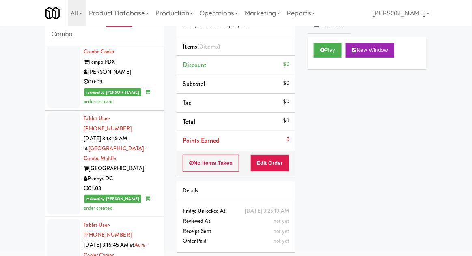
scroll to position [1933, 0]
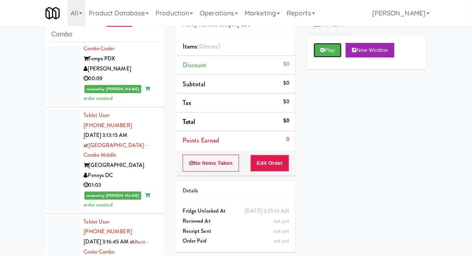
click at [322, 57] on button "Play" at bounding box center [328, 50] width 28 height 15
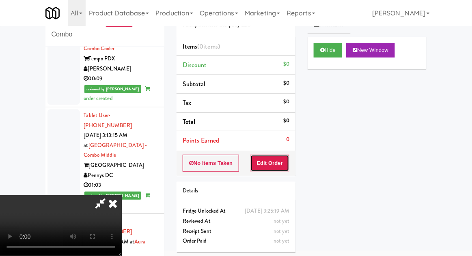
click at [272, 159] on button "Edit Order" at bounding box center [269, 163] width 39 height 17
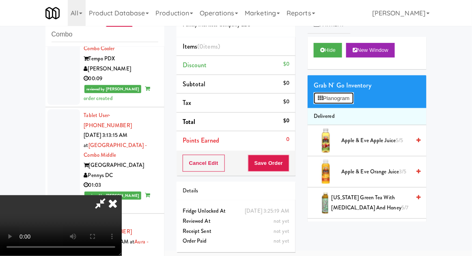
click at [353, 100] on button "Planogram" at bounding box center [334, 99] width 40 height 12
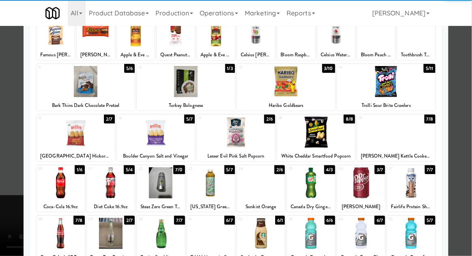
scroll to position [67, 0]
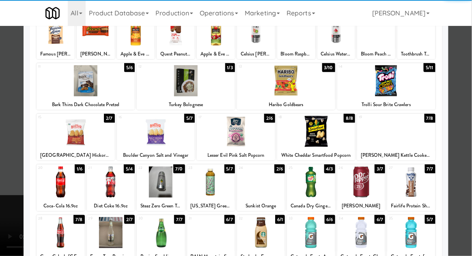
click at [263, 236] on div at bounding box center [261, 233] width 48 height 31
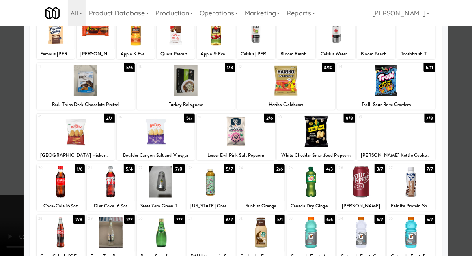
click at [469, 71] on div at bounding box center [236, 128] width 472 height 256
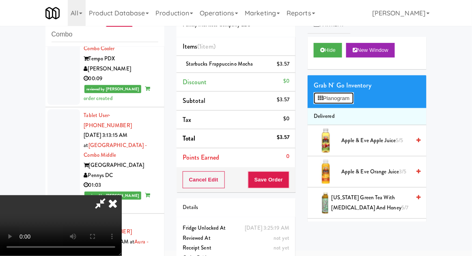
click at [351, 94] on button "Planogram" at bounding box center [334, 99] width 40 height 12
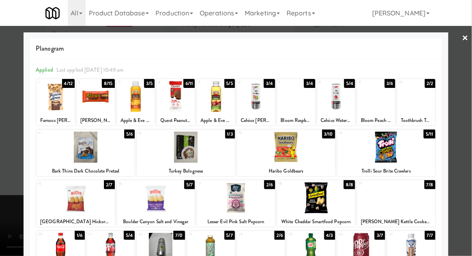
click at [373, 103] on div at bounding box center [376, 96] width 38 height 31
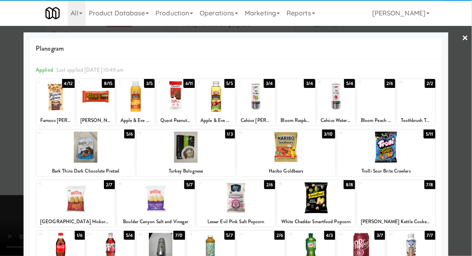
click at [469, 59] on div at bounding box center [236, 128] width 472 height 256
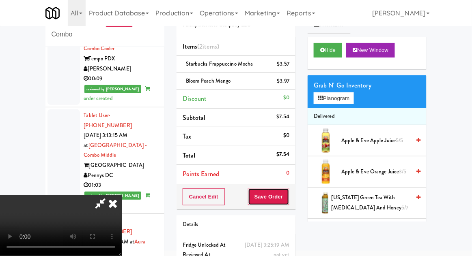
click at [289, 204] on button "Save Order" at bounding box center [268, 197] width 41 height 17
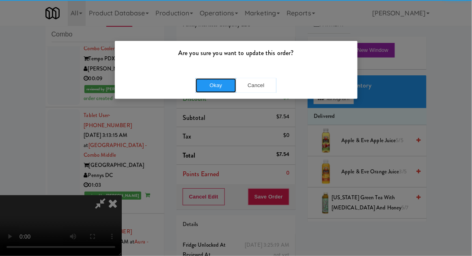
click at [208, 82] on button "Okay" at bounding box center [216, 85] width 41 height 15
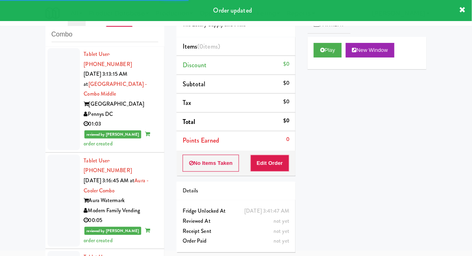
scroll to position [2002, 0]
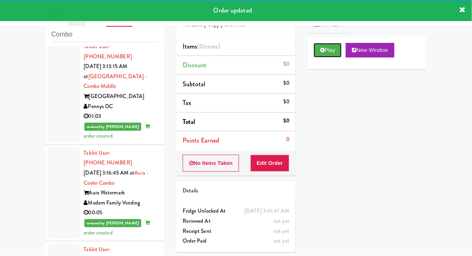
click at [328, 51] on button "Play" at bounding box center [328, 50] width 28 height 15
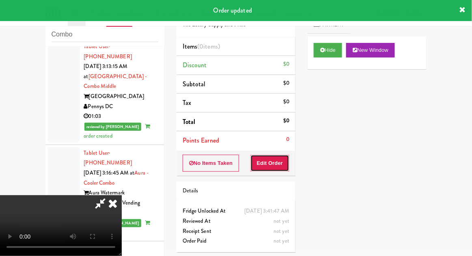
click at [275, 162] on button "Edit Order" at bounding box center [269, 163] width 39 height 17
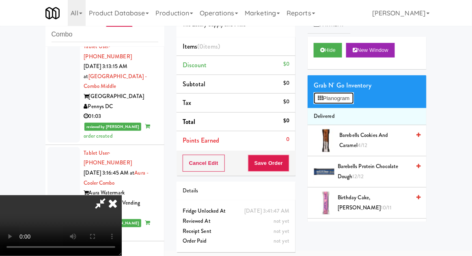
click at [334, 99] on button "Planogram" at bounding box center [334, 99] width 40 height 12
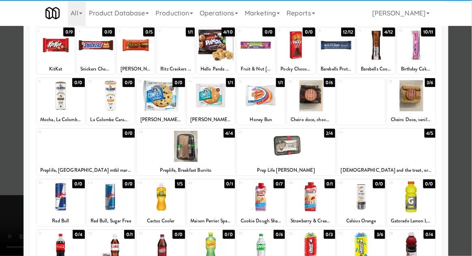
scroll to position [52, 0]
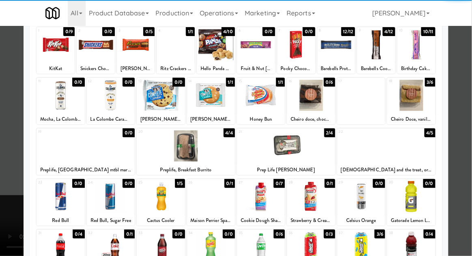
click at [154, 194] on div at bounding box center [161, 196] width 48 height 31
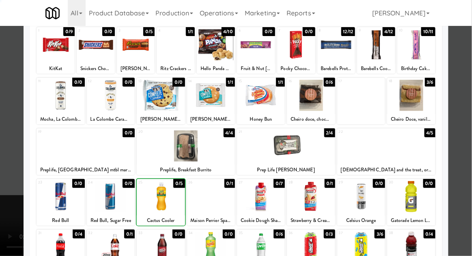
click at [465, 60] on div at bounding box center [236, 128] width 472 height 256
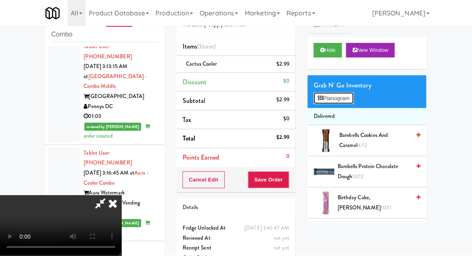
click at [351, 97] on button "Planogram" at bounding box center [334, 99] width 40 height 12
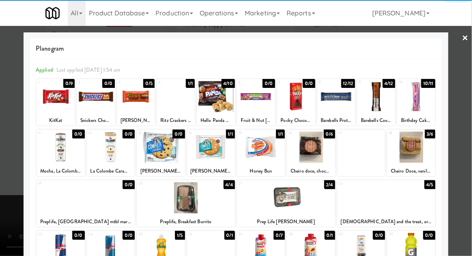
click at [55, 107] on div at bounding box center [56, 96] width 38 height 31
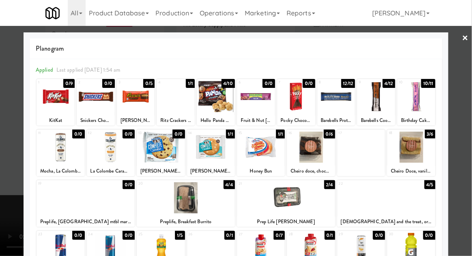
click at [466, 67] on div at bounding box center [236, 128] width 472 height 256
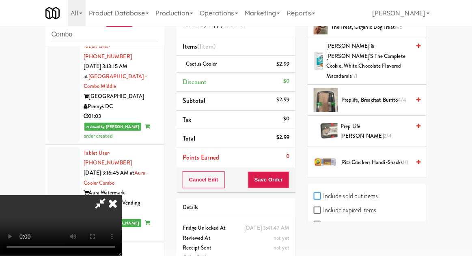
click at [322, 194] on input "Include sold out items" at bounding box center [318, 197] width 9 height 6
checkbox input "true"
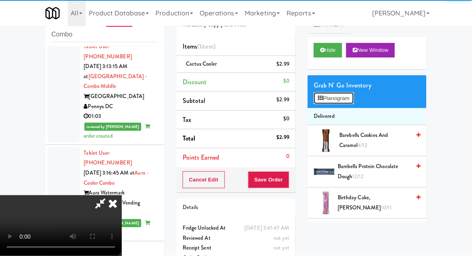
click at [332, 104] on button "Planogram" at bounding box center [334, 99] width 40 height 12
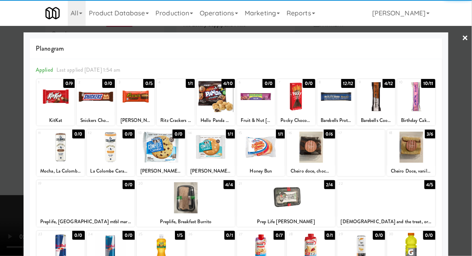
click at [57, 100] on div at bounding box center [56, 96] width 38 height 31
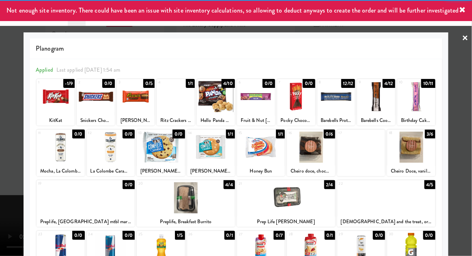
click at [467, 62] on div at bounding box center [236, 128] width 472 height 256
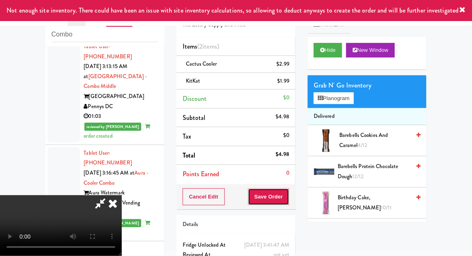
click at [288, 198] on button "Save Order" at bounding box center [268, 197] width 41 height 17
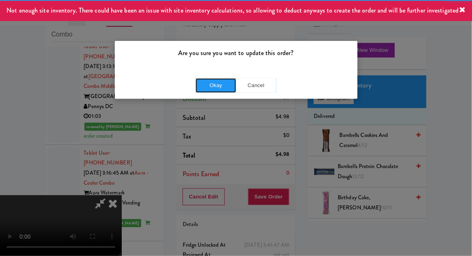
click at [216, 91] on button "Okay" at bounding box center [216, 85] width 41 height 15
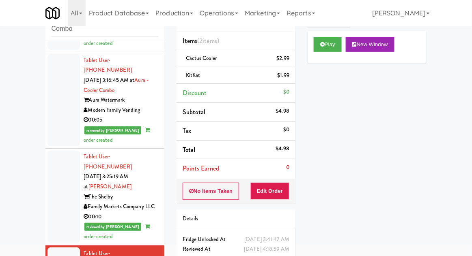
scroll to position [2090, 0]
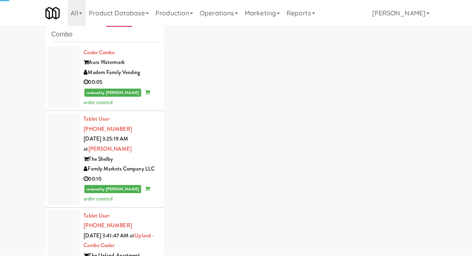
scroll to position [2154, 0]
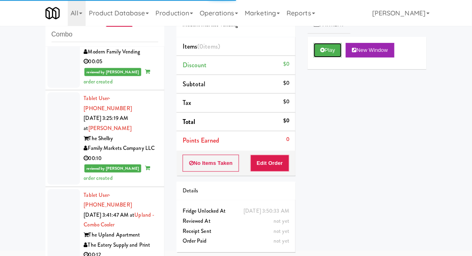
click at [334, 51] on button "Play" at bounding box center [328, 50] width 28 height 15
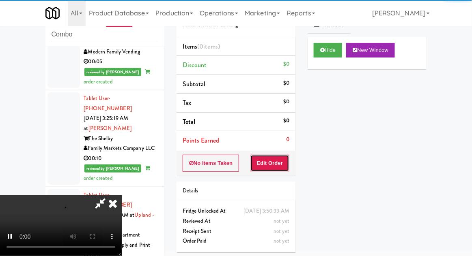
click at [289, 164] on button "Edit Order" at bounding box center [269, 163] width 39 height 17
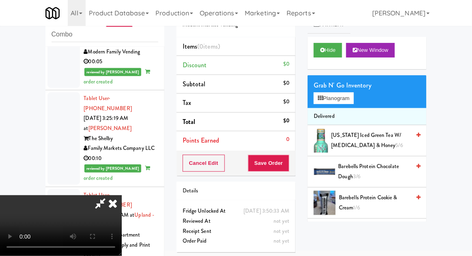
scroll to position [0, 0]
click at [353, 98] on button "Planogram" at bounding box center [334, 99] width 40 height 12
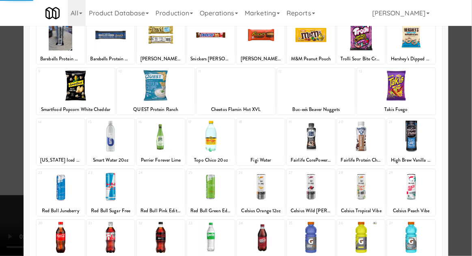
scroll to position [70, 0]
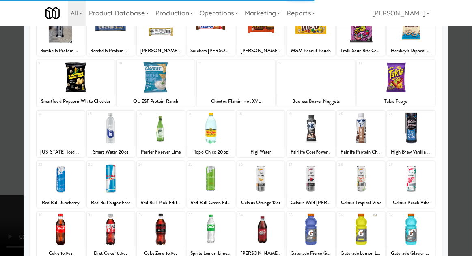
click at [170, 241] on div at bounding box center [161, 229] width 48 height 31
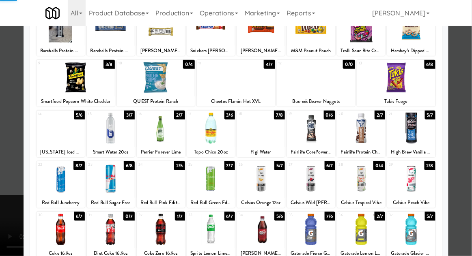
click at [468, 68] on div at bounding box center [236, 128] width 472 height 256
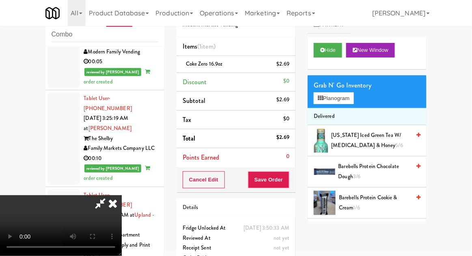
scroll to position [30, 0]
click at [289, 180] on button "Save Order" at bounding box center [268, 180] width 41 height 17
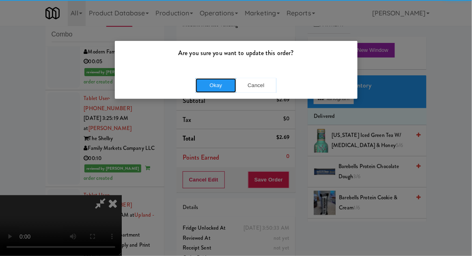
click at [213, 84] on button "Okay" at bounding box center [216, 85] width 41 height 15
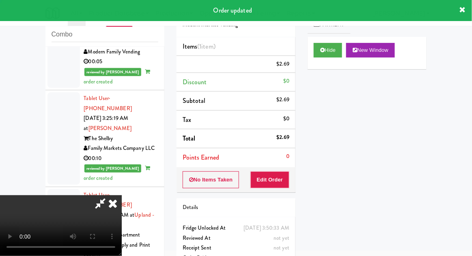
scroll to position [0, 0]
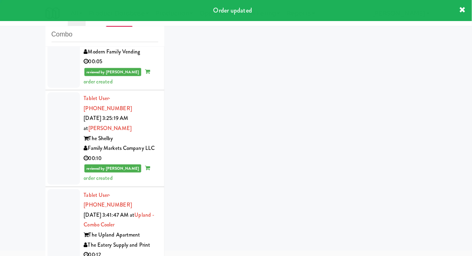
scroll to position [2174, 0]
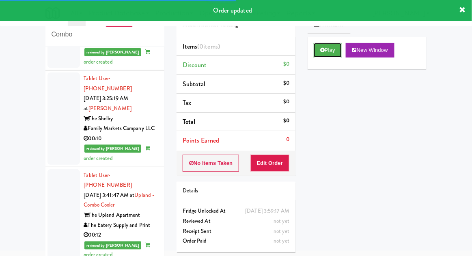
click at [315, 54] on button "Play" at bounding box center [328, 50] width 28 height 15
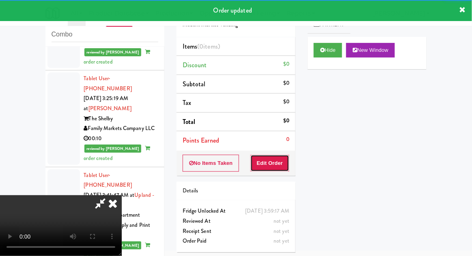
click at [285, 161] on button "Edit Order" at bounding box center [269, 163] width 39 height 17
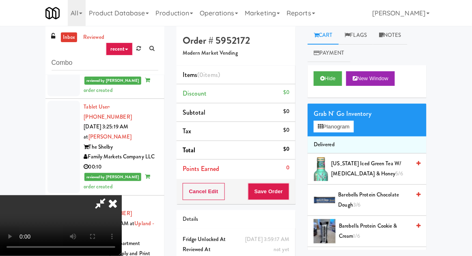
scroll to position [0, 0]
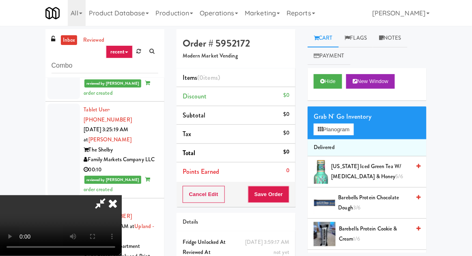
click at [361, 129] on div "Grab N' Go Inventory Planogram" at bounding box center [367, 123] width 119 height 33
click at [353, 128] on button "Planogram" at bounding box center [334, 130] width 40 height 12
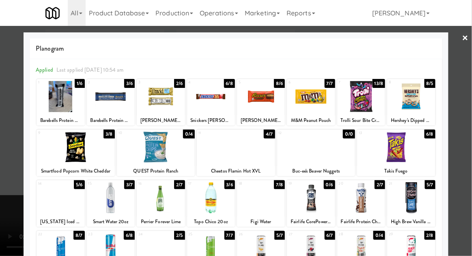
click at [306, 99] on div at bounding box center [311, 96] width 48 height 31
click at [468, 59] on div at bounding box center [236, 128] width 472 height 256
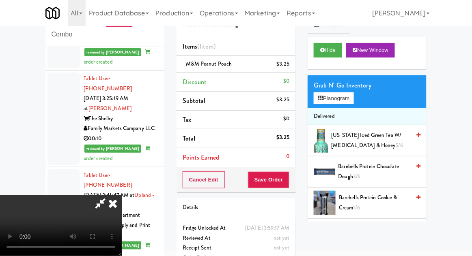
scroll to position [30, 0]
click at [288, 182] on button "Save Order" at bounding box center [268, 180] width 41 height 17
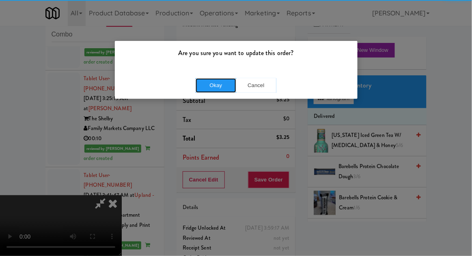
click at [211, 82] on button "Okay" at bounding box center [216, 85] width 41 height 15
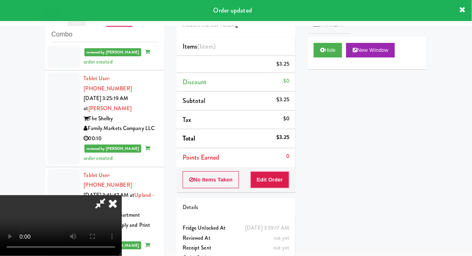
scroll to position [0, 0]
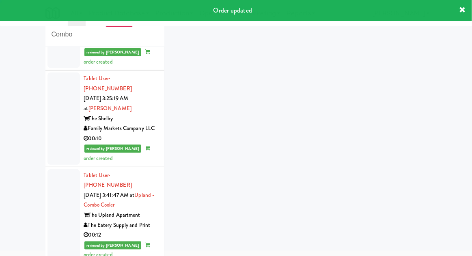
scroll to position [2194, 0]
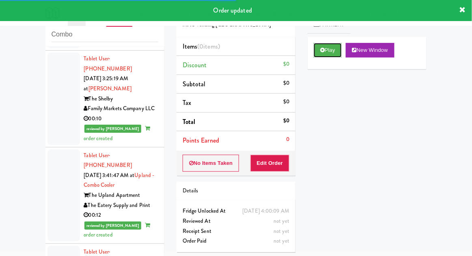
click at [314, 56] on button "Play" at bounding box center [328, 50] width 28 height 15
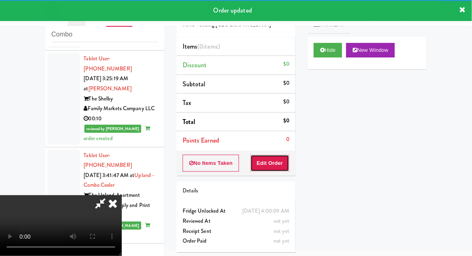
click at [278, 162] on button "Edit Order" at bounding box center [269, 163] width 39 height 17
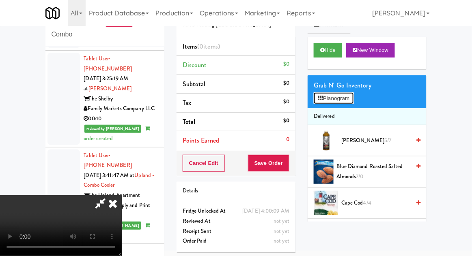
click at [353, 100] on button "Planogram" at bounding box center [334, 99] width 40 height 12
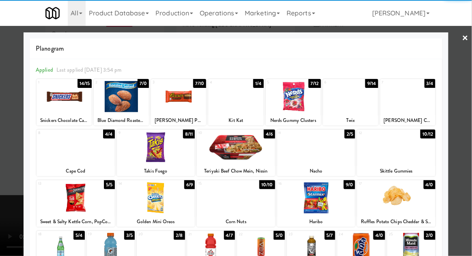
click at [235, 103] on div at bounding box center [235, 96] width 55 height 31
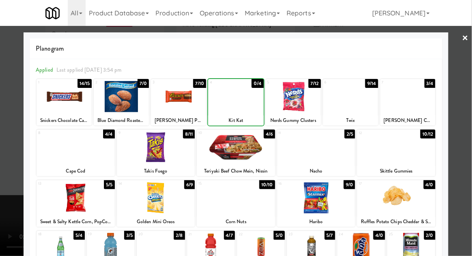
click at [468, 105] on div at bounding box center [236, 128] width 472 height 256
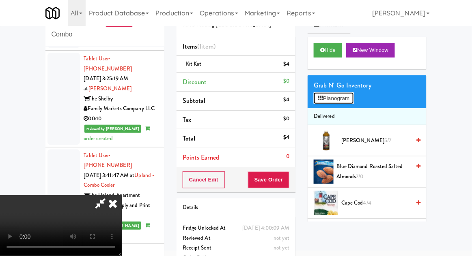
click at [353, 97] on button "Planogram" at bounding box center [334, 99] width 40 height 12
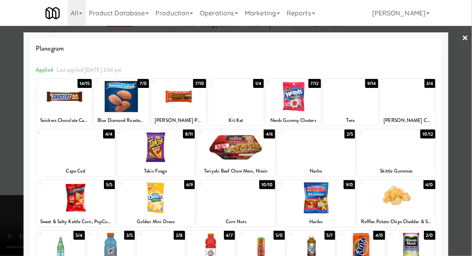
click at [323, 203] on div at bounding box center [316, 198] width 78 height 31
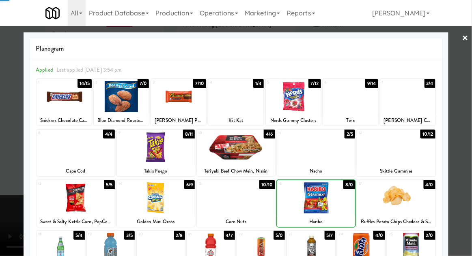
click at [465, 102] on div at bounding box center [236, 128] width 472 height 256
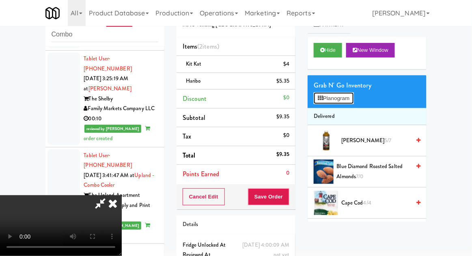
click at [351, 98] on button "Planogram" at bounding box center [334, 99] width 40 height 12
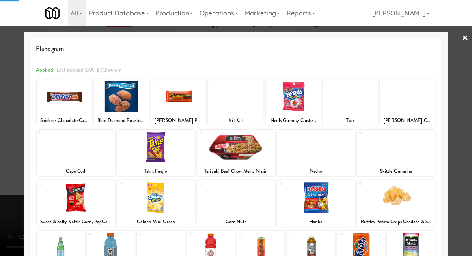
click at [468, 94] on div at bounding box center [236, 128] width 472 height 256
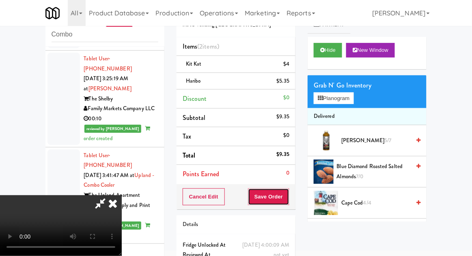
click at [288, 194] on button "Save Order" at bounding box center [268, 197] width 41 height 17
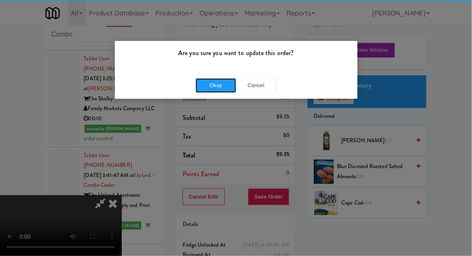
click at [203, 84] on button "Okay" at bounding box center [216, 85] width 41 height 15
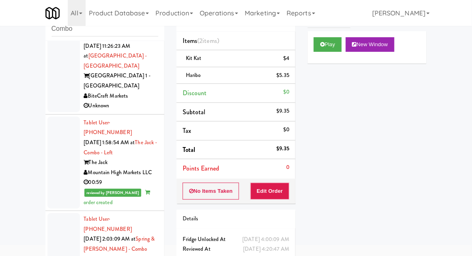
scroll to position [26, 0]
